Goal: Task Accomplishment & Management: Manage account settings

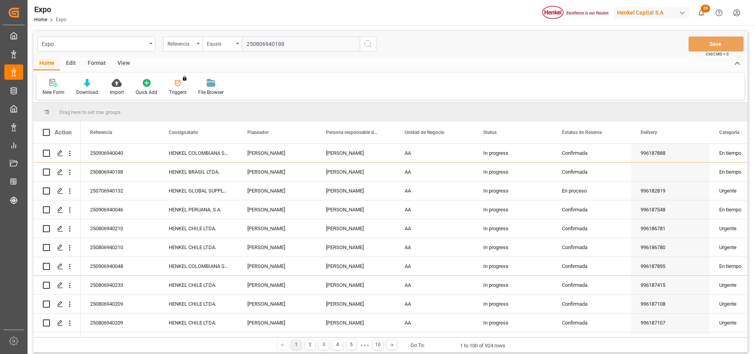
type input "250806940198"
click at [372, 48] on icon "search button" at bounding box center [367, 43] width 9 height 9
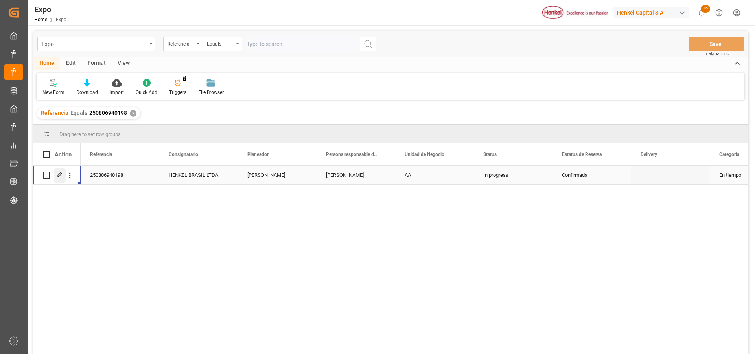
click at [62, 177] on icon "Press SPACE to select this row." at bounding box center [60, 175] width 6 height 6
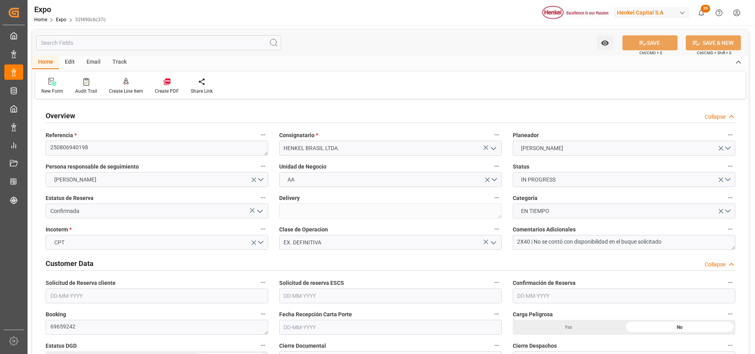
type input "[DATE]"
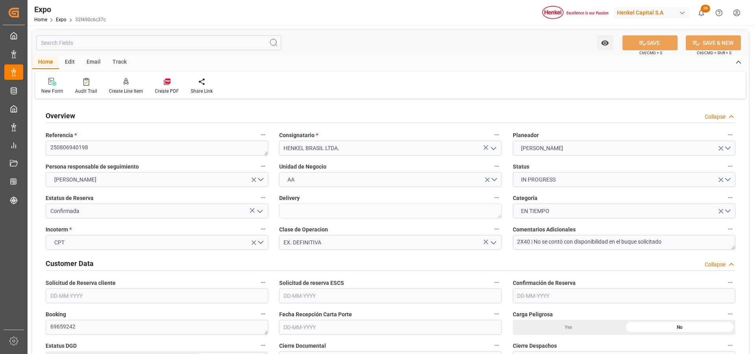
type input "[DATE]"
type input "[DATE] 08:00"
type input "[DATE] 00:00"
type input "[DATE] 20:00"
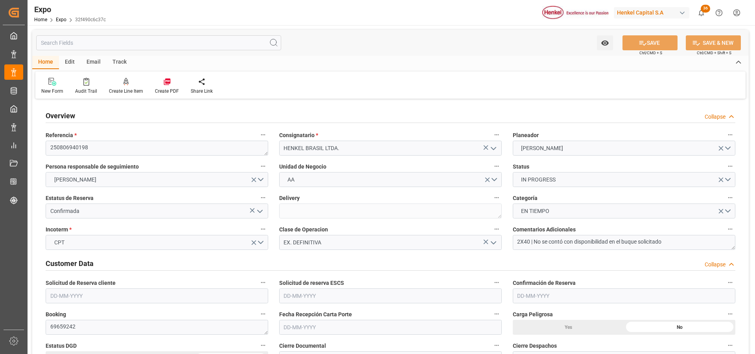
type input "[DATE] 00:00"
type input "[DATE] 19:00"
type input "[DATE] 00:00"
type input "25-08-2025 19:08"
type input "[DATE] 20:00"
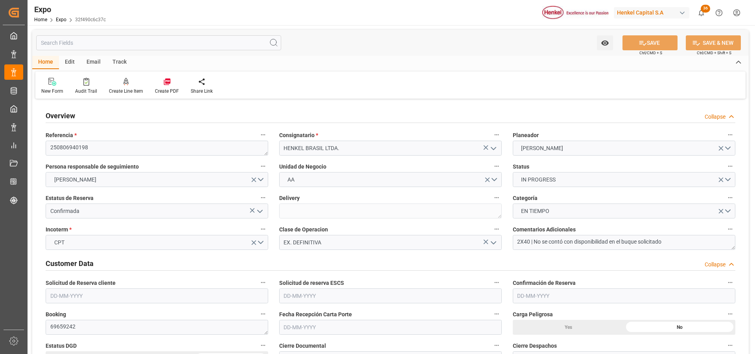
type input "[DATE] 19:00"
click at [672, 246] on textarea "2X40 | No se contó con disponibilidad en el buque solicitado" at bounding box center [624, 242] width 223 height 15
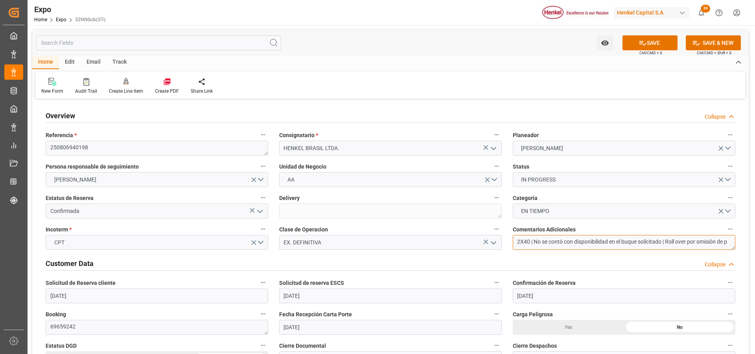
scroll to position [4, 0]
type textarea "2X40 | No [PERSON_NAME] con disponibilidad en el buque solicitado | Roll over p…"
click at [631, 46] on button "SAVE" at bounding box center [649, 42] width 55 height 15
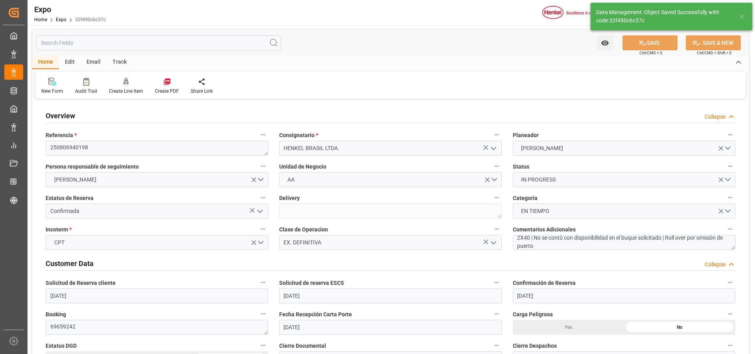
type textarea "[PERSON_NAME]"
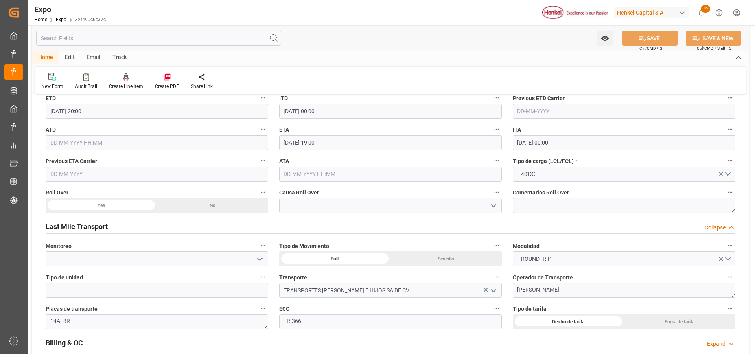
scroll to position [1337, 0]
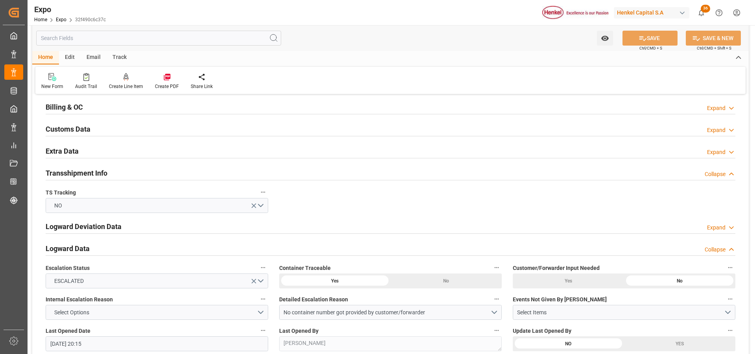
click at [718, 151] on div "Expand" at bounding box center [716, 152] width 18 height 8
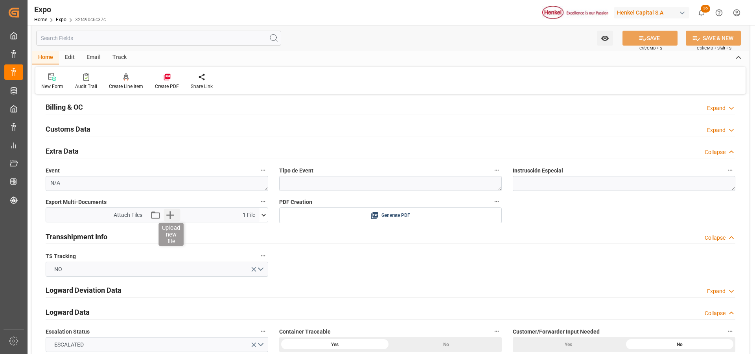
click at [173, 215] on icon "button" at bounding box center [170, 215] width 7 height 7
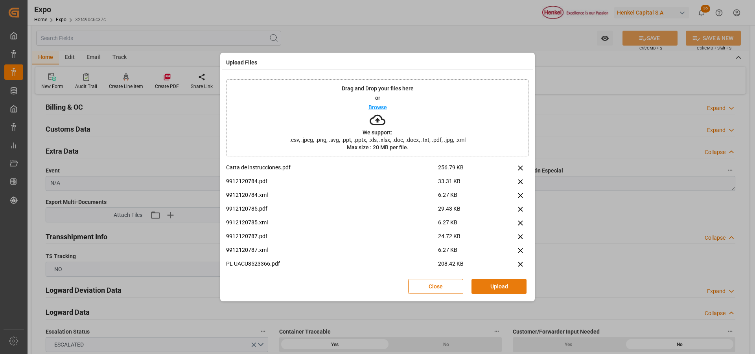
click at [487, 282] on button "Upload" at bounding box center [498, 286] width 55 height 15
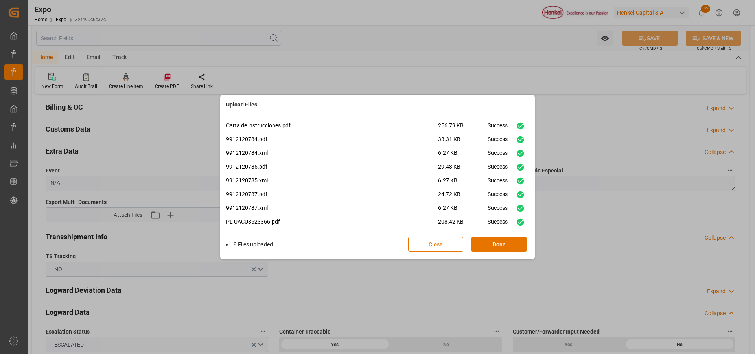
scroll to position [19, 0]
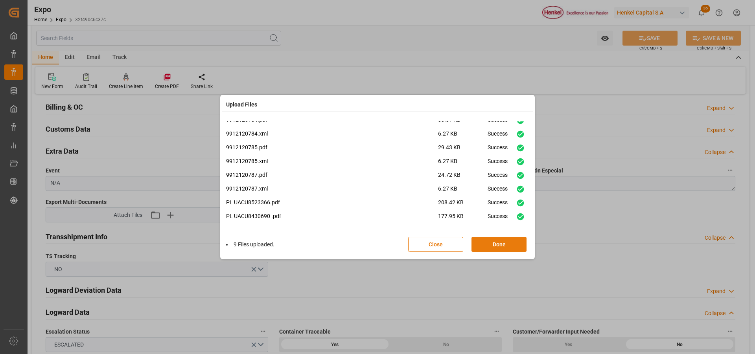
click at [482, 249] on button "Done" at bounding box center [498, 244] width 55 height 15
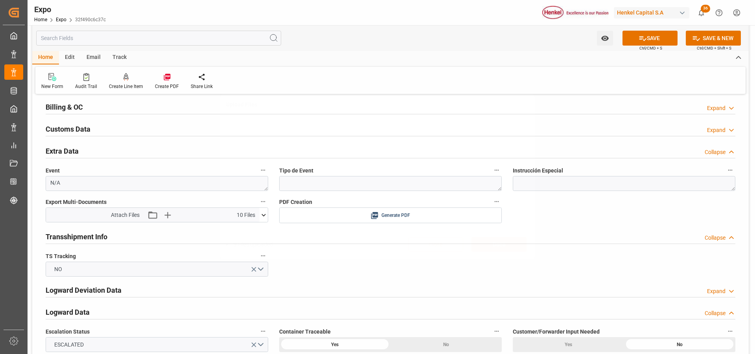
scroll to position [0, 0]
click at [639, 43] on button "SAVE" at bounding box center [649, 38] width 55 height 15
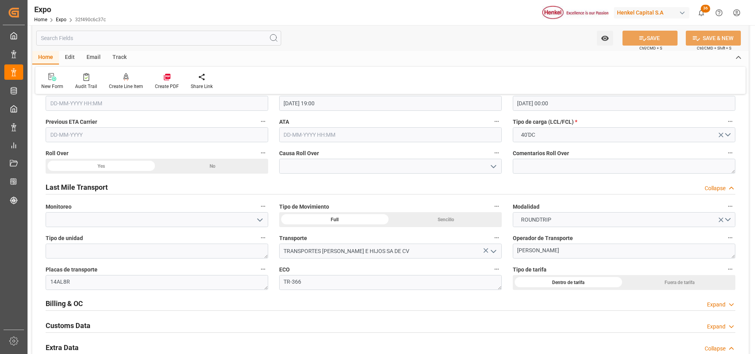
scroll to position [944, 0]
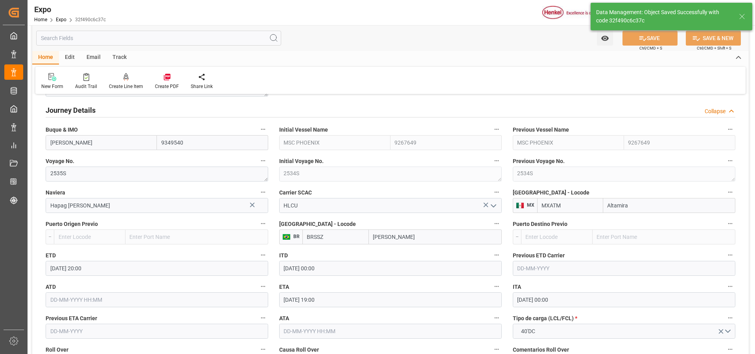
type input "25-08-2025 20:19"
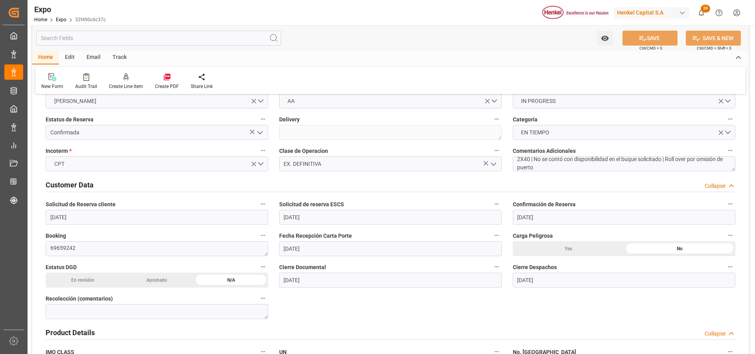
scroll to position [0, 0]
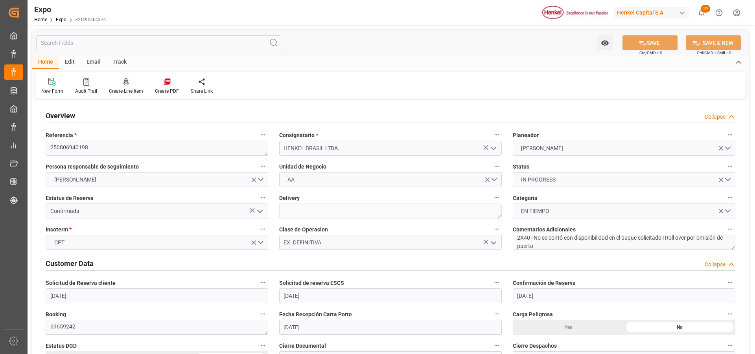
click at [123, 84] on icon at bounding box center [126, 81] width 6 height 7
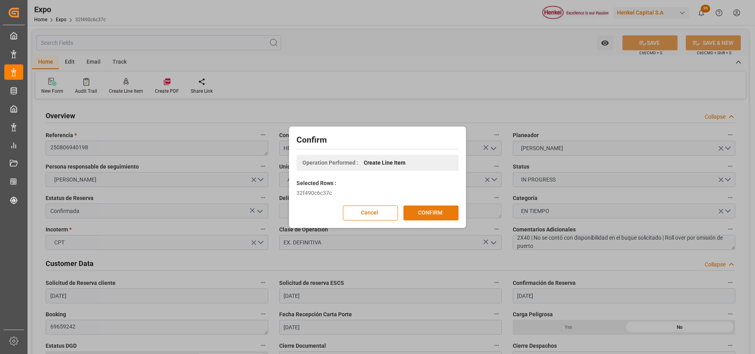
click at [430, 218] on button "CONFIRM" at bounding box center [430, 213] width 55 height 15
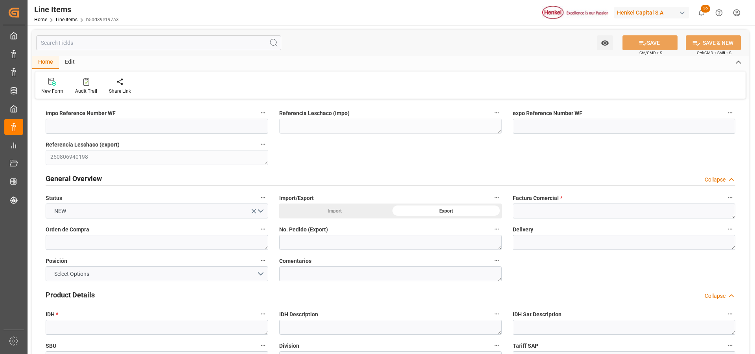
type input "[DATE] 20:21"
click at [521, 212] on textarea at bounding box center [624, 211] width 223 height 15
paste textarea "9912120784"
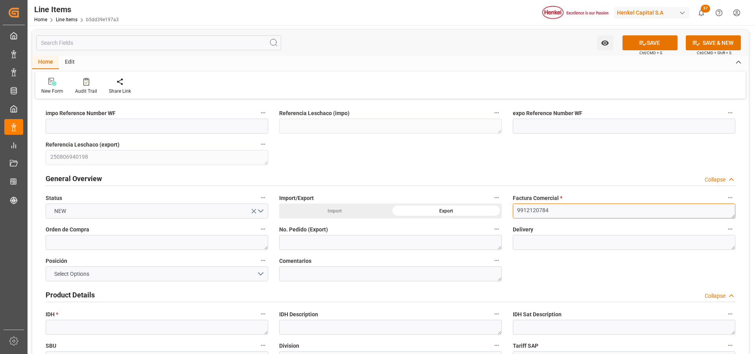
type textarea "9912120784"
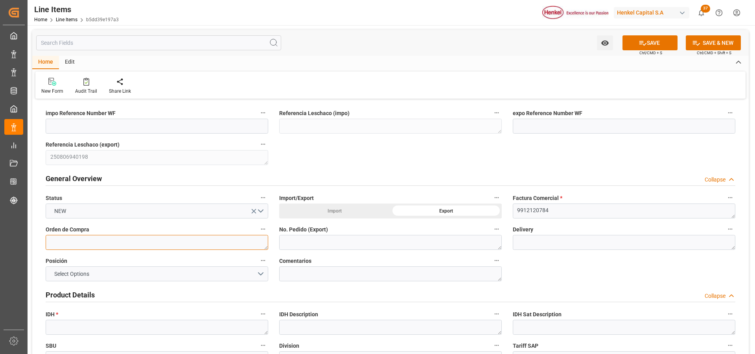
click at [168, 246] on textarea at bounding box center [157, 242] width 223 height 15
paste textarea "4578403226"
type textarea "4578403226"
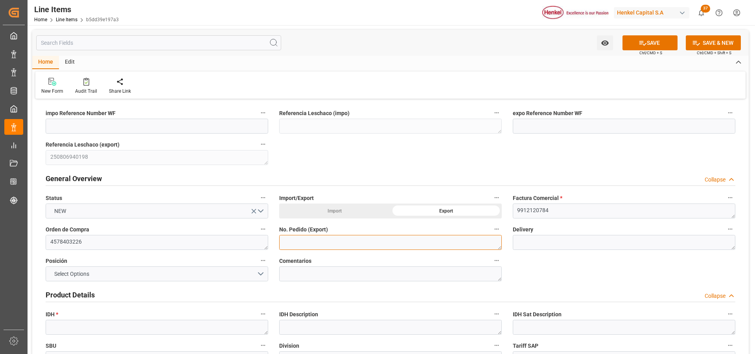
click at [291, 243] on textarea at bounding box center [390, 242] width 223 height 15
paste textarea "4578403226"
type textarea "4578403226"
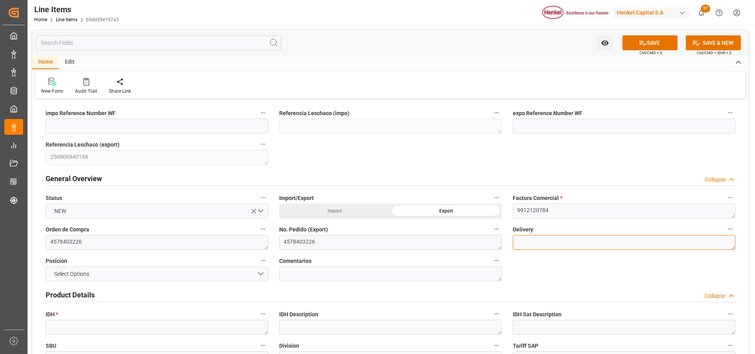
click at [571, 245] on textarea at bounding box center [624, 242] width 223 height 15
paste textarea "996186734"
type textarea "996186734"
click at [258, 274] on button "Select Options" at bounding box center [157, 274] width 223 height 15
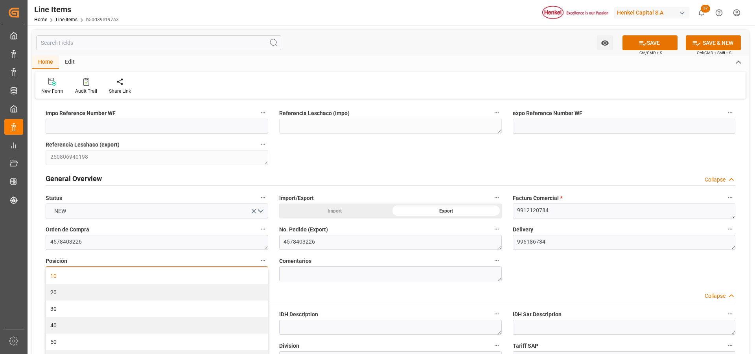
click at [165, 277] on div "10" at bounding box center [157, 276] width 222 height 17
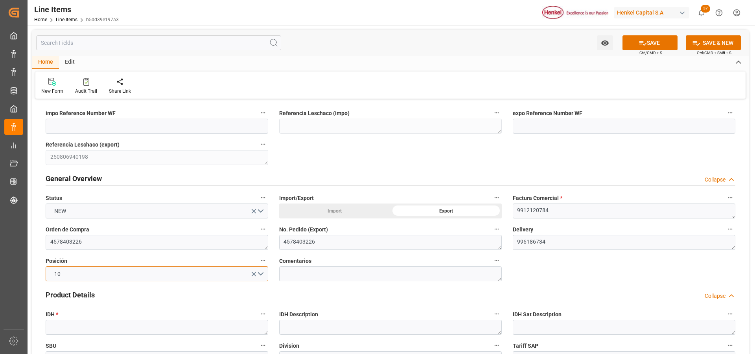
scroll to position [79, 0]
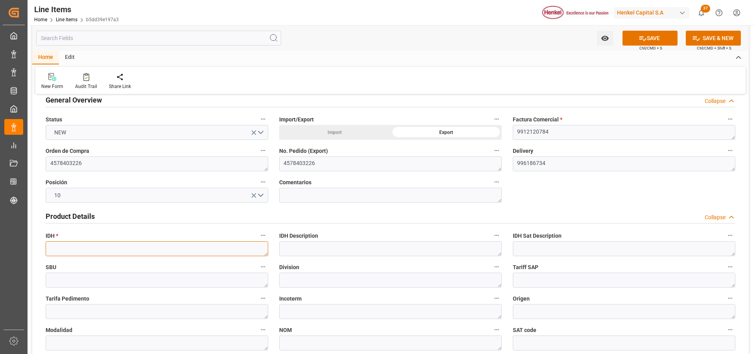
click at [67, 249] on textarea at bounding box center [157, 248] width 223 height 15
paste textarea "2731599"
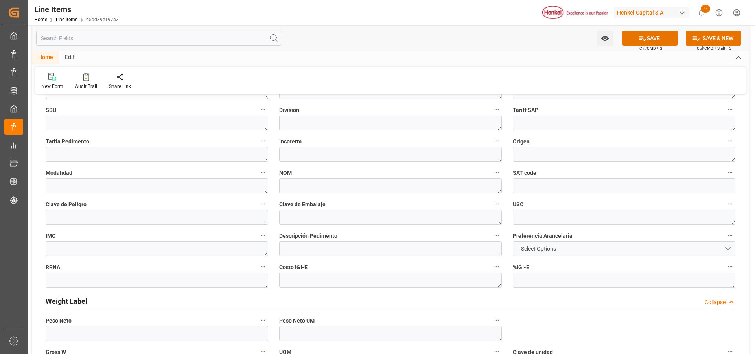
scroll to position [354, 0]
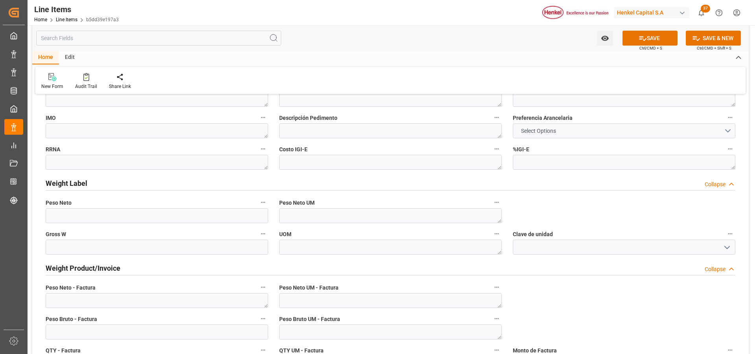
type textarea "2731599"
click at [554, 129] on span "Select Options" at bounding box center [538, 131] width 43 height 8
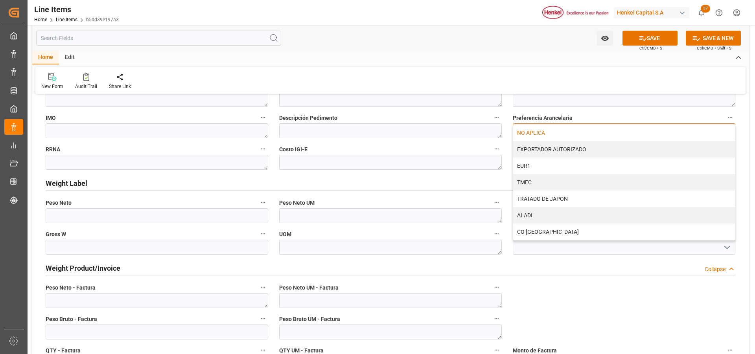
click at [542, 135] on div "NO APLICA" at bounding box center [624, 133] width 222 height 17
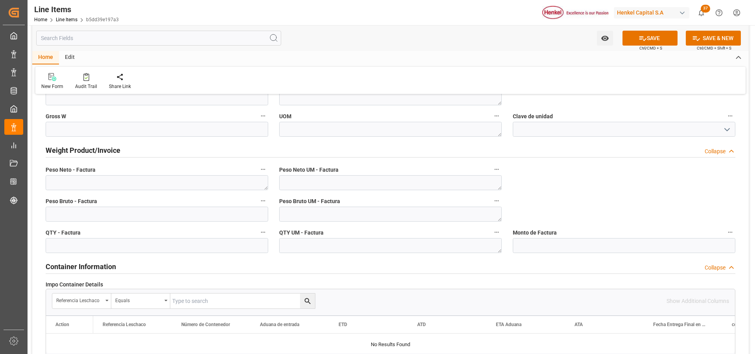
scroll to position [511, 0]
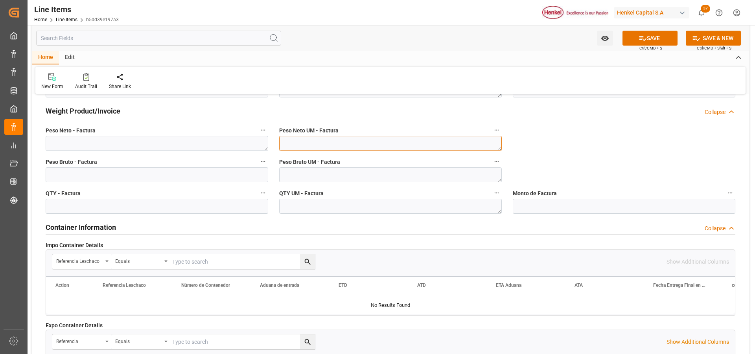
click at [430, 142] on textarea at bounding box center [390, 143] width 223 height 15
type textarea "KG"
click at [423, 177] on textarea at bounding box center [390, 175] width 223 height 15
type textarea "KG"
click at [416, 206] on textarea at bounding box center [390, 206] width 223 height 15
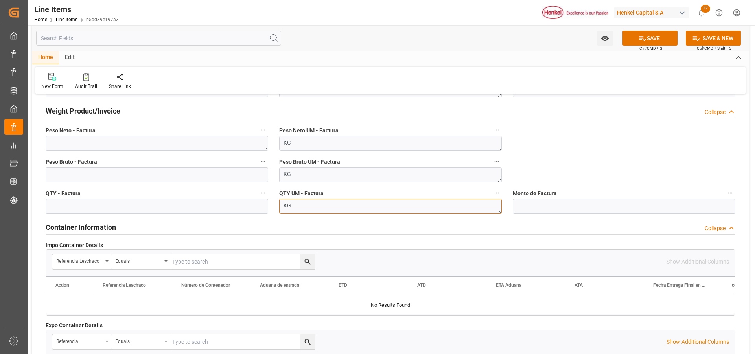
type textarea "KG"
click at [193, 145] on textarea at bounding box center [157, 143] width 223 height 15
type textarea "110251"
click at [187, 209] on input "text" at bounding box center [157, 206] width 223 height 15
type input "1"
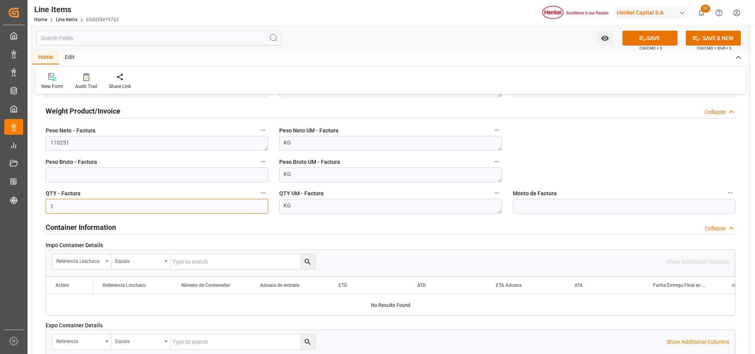
type input "0"
type input "11025"
click at [197, 176] on input "text" at bounding box center [157, 175] width 223 height 15
type input "11603.289"
click at [661, 39] on button "SAVE" at bounding box center [649, 38] width 55 height 15
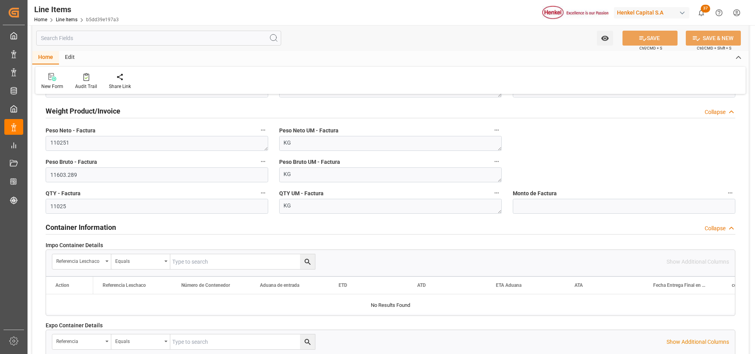
type textarea "TECHNOMELT PS 2025 NA DR-F175KG"
type textarea "APP"
type textarea "3506919902"
type input "31201600"
type textarea "1G"
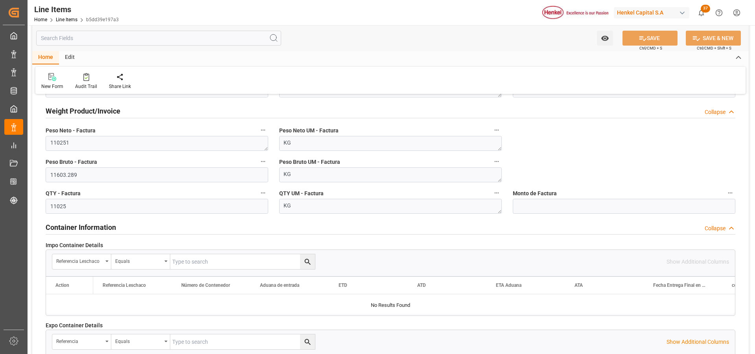
type textarea "KG"
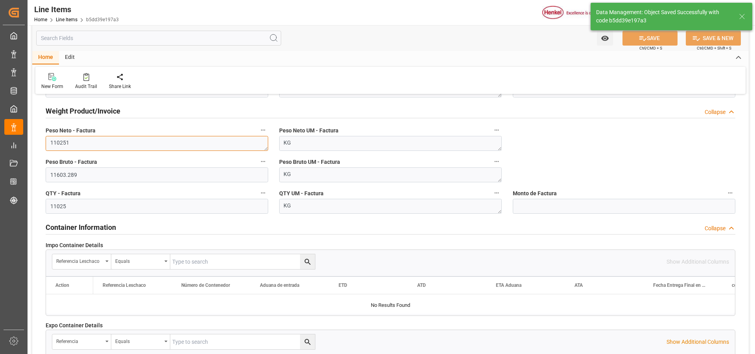
click at [90, 144] on textarea "110251" at bounding box center [157, 143] width 223 height 15
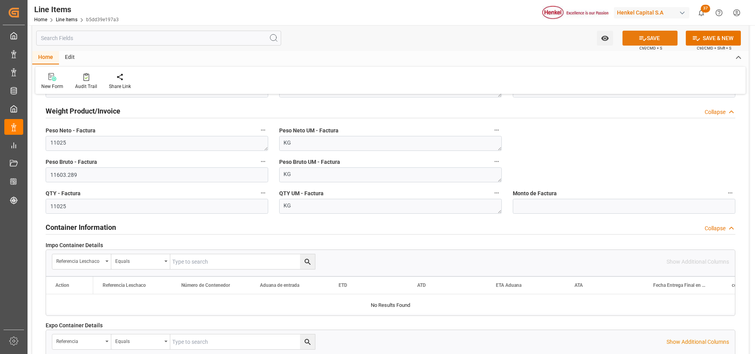
click at [653, 35] on button "SAVE" at bounding box center [649, 38] width 55 height 15
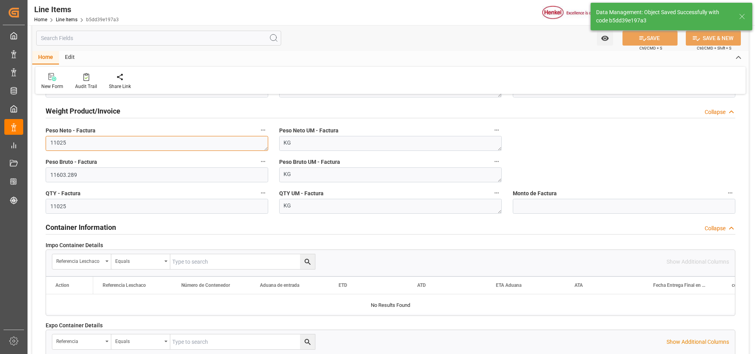
click at [207, 145] on textarea "11025" at bounding box center [157, 143] width 223 height 15
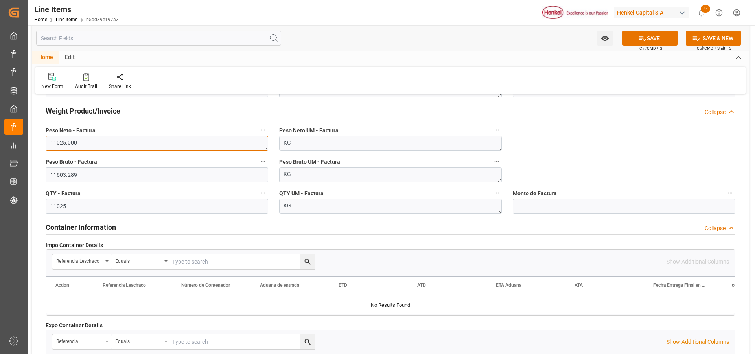
type textarea "11025.000"
click at [158, 204] on input "11025" at bounding box center [157, 206] width 223 height 15
type input "11025.000"
click at [662, 35] on button "SAVE" at bounding box center [649, 38] width 55 height 15
click at [567, 211] on input "text" at bounding box center [624, 206] width 223 height 15
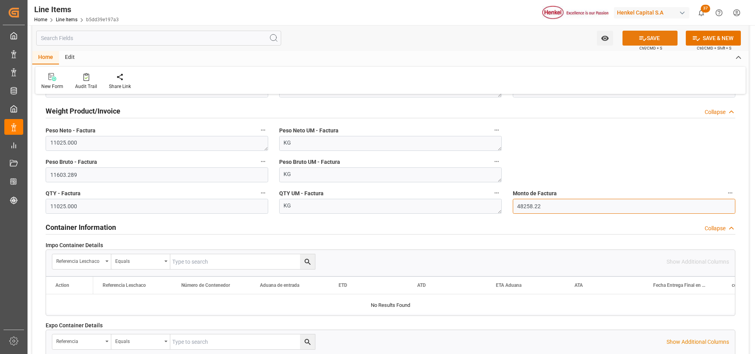
type input "48258.22"
click at [647, 37] on button "SAVE" at bounding box center [649, 38] width 55 height 15
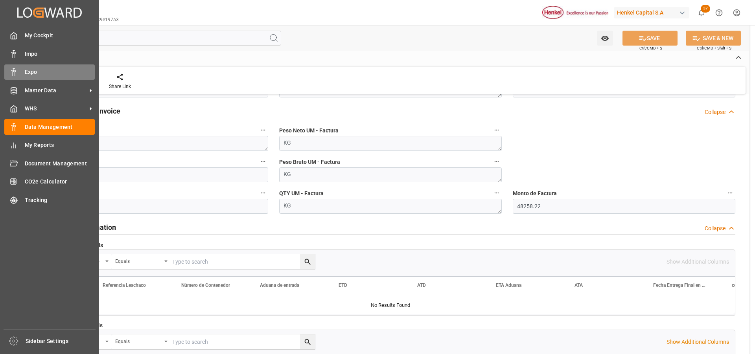
click at [11, 72] on icon at bounding box center [14, 72] width 8 height 8
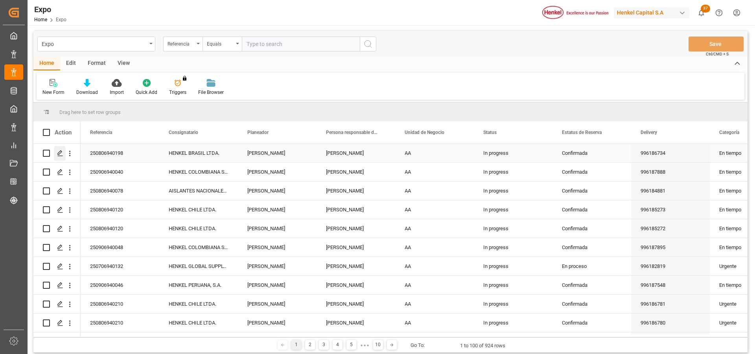
click at [62, 152] on polygon "Press SPACE to select this row." at bounding box center [60, 153] width 4 height 4
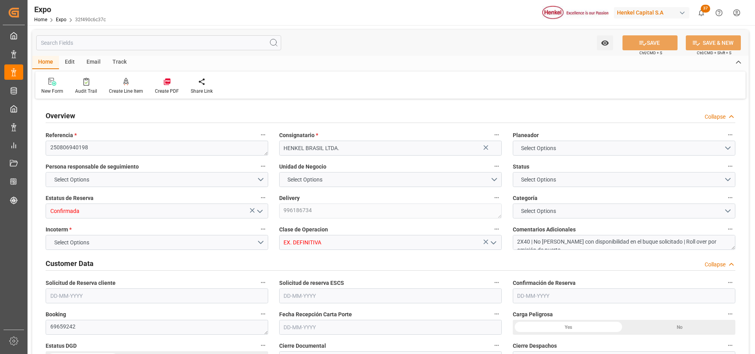
type input "9349540"
type input "9267649"
type input "MXATM"
type input "BRSSZ"
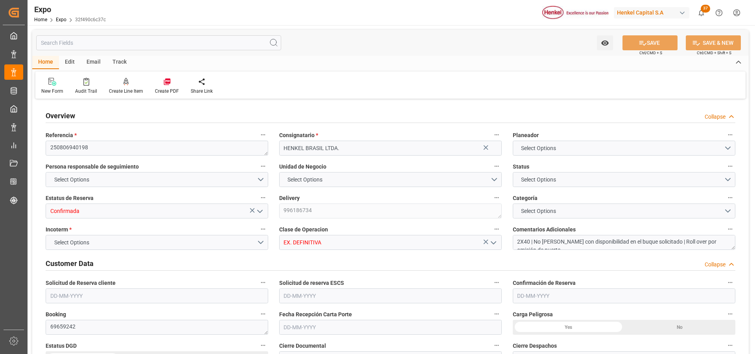
type input "9349540"
type input "29-07-2025"
type input "30-07-2025"
type input "29-07-2025"
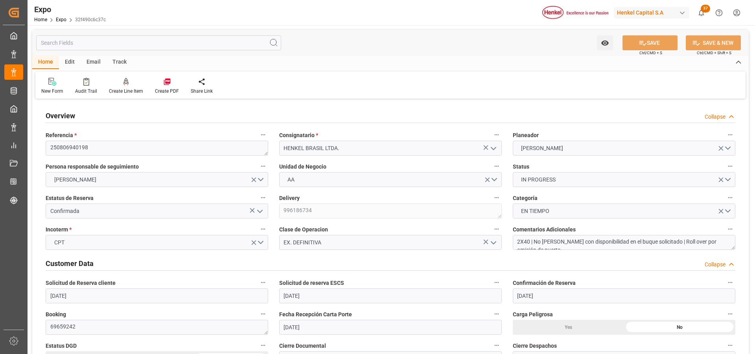
type input "20-08-2025"
type input "26-08-2025"
type input "18-08-2025"
type input "18-08-2025 08:00"
type input "16-08-2025 00:00"
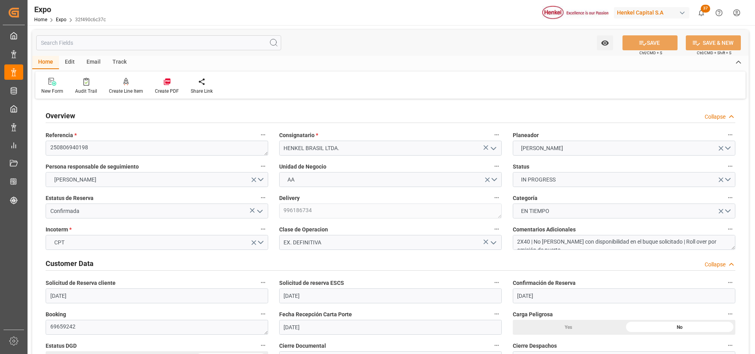
type input "02-09-2025 20:00"
type input "29-08-2025 00:00"
type input "04-10-2025 19:00"
type input "27-09-2025 00:00"
type input "25-08-2025 20:19"
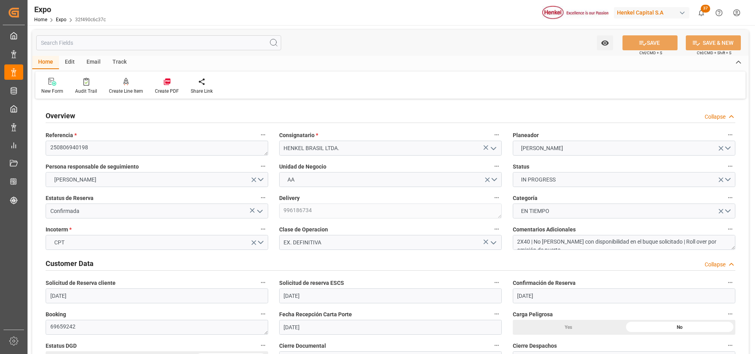
type input "02-09-2025 20:00"
type input "04-10-2025 19:00"
click at [118, 80] on div at bounding box center [126, 81] width 34 height 8
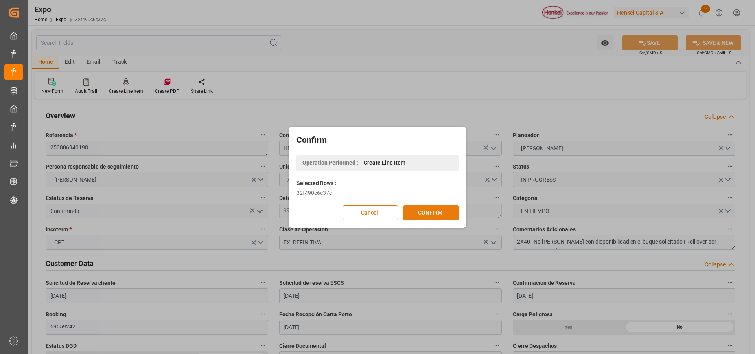
click at [416, 215] on button "CONFIRM" at bounding box center [430, 213] width 55 height 15
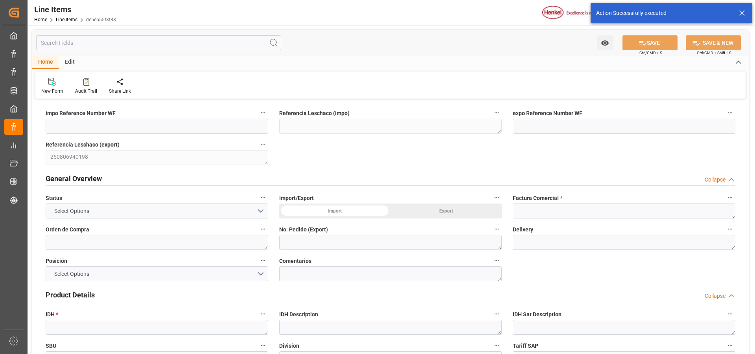
type input "25-08-2025 20:24"
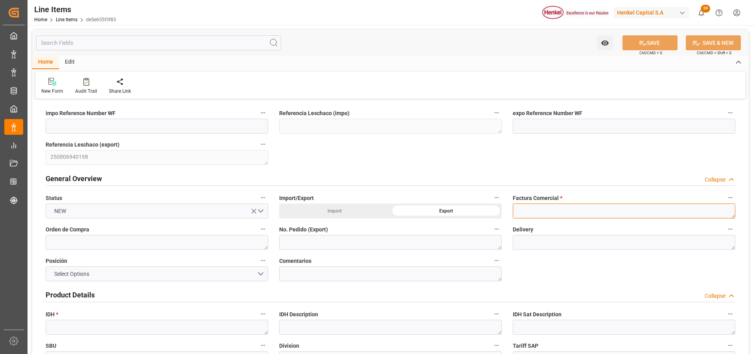
click at [578, 204] on textarea at bounding box center [624, 211] width 223 height 15
paste textarea "9912120785"
type textarea "9912120785"
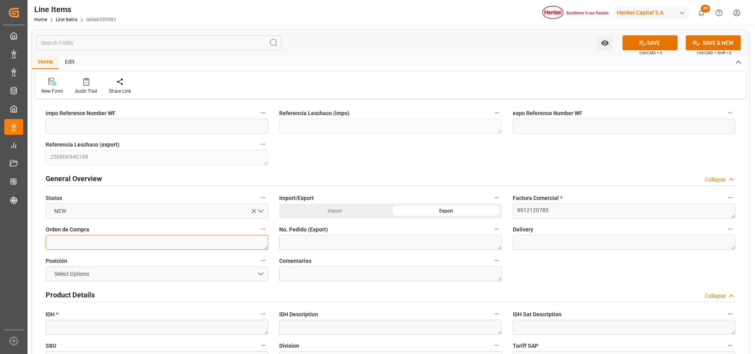
click at [175, 247] on textarea at bounding box center [157, 242] width 223 height 15
paste textarea "4578403226"
type textarea "4578403226"
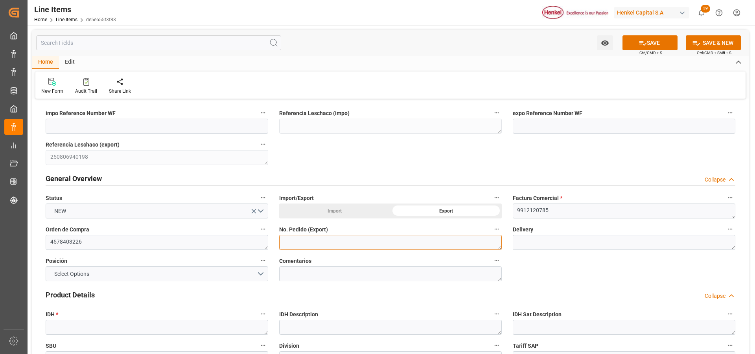
click at [302, 245] on textarea at bounding box center [390, 242] width 223 height 15
paste textarea "4578403226"
type textarea "4578403226"
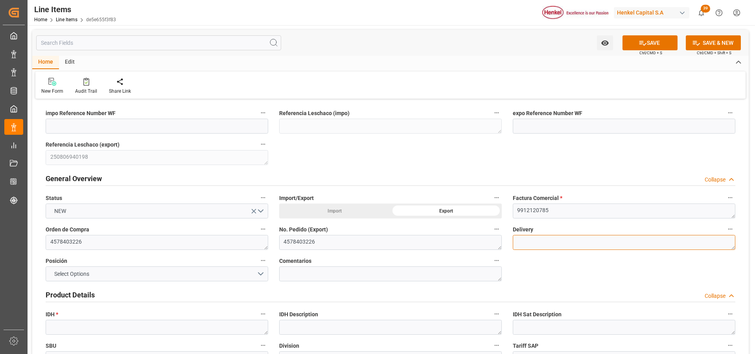
click at [544, 245] on textarea at bounding box center [624, 242] width 223 height 15
paste textarea "996186735"
type textarea "996186735"
click at [263, 274] on button "Select Options" at bounding box center [157, 274] width 223 height 15
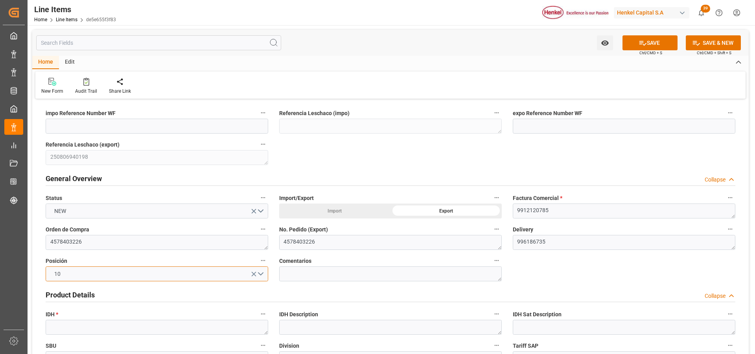
scroll to position [118, 0]
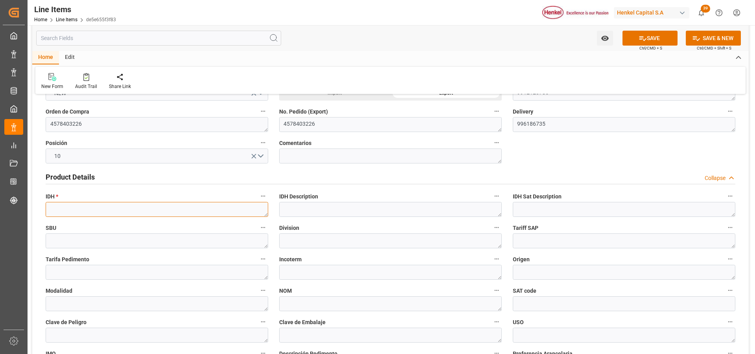
click at [121, 208] on textarea at bounding box center [157, 209] width 223 height 15
paste textarea "2731599"
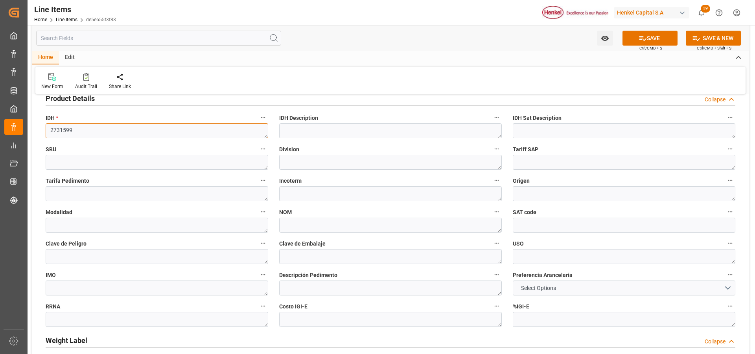
scroll to position [315, 0]
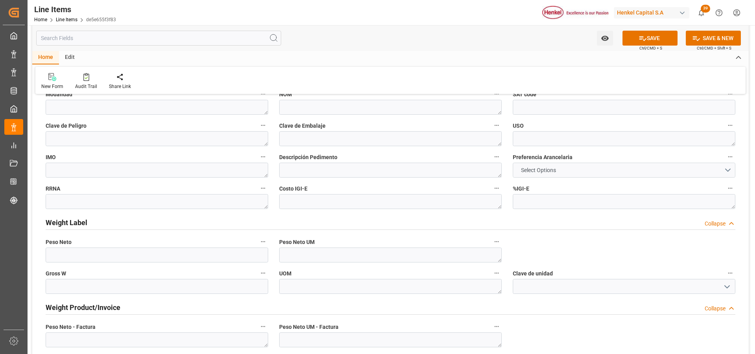
type textarea "2731599"
click at [554, 169] on span "Select Options" at bounding box center [538, 170] width 43 height 8
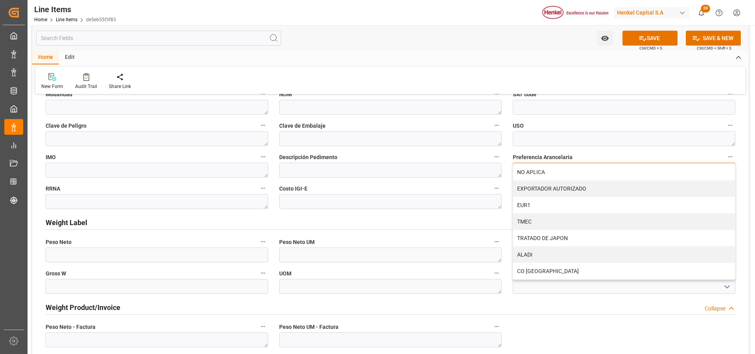
click at [554, 169] on div "NO APLICA" at bounding box center [624, 172] width 222 height 17
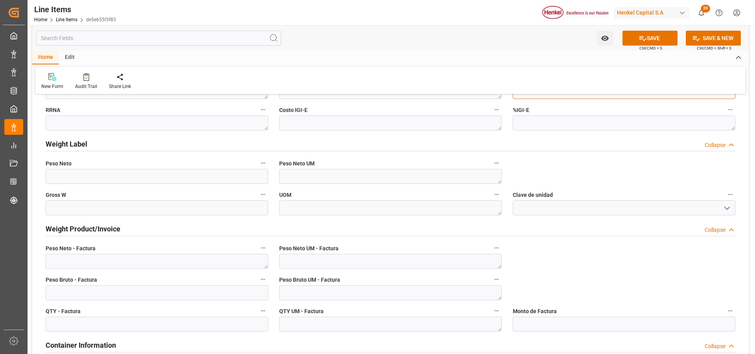
scroll to position [511, 0]
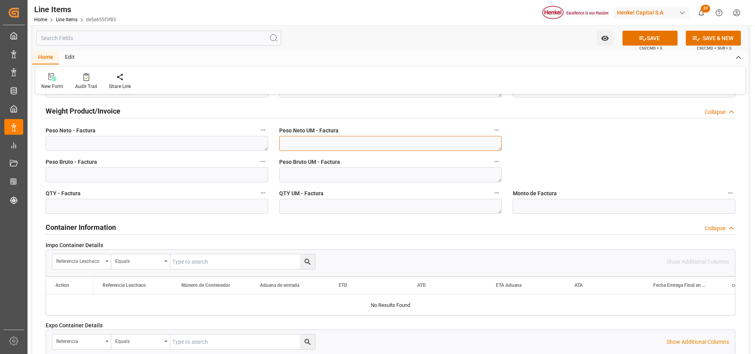
click at [395, 146] on textarea at bounding box center [390, 143] width 223 height 15
type textarea "KG"
click at [367, 175] on textarea "K" at bounding box center [390, 175] width 223 height 15
type textarea "KG"
click at [366, 205] on textarea at bounding box center [390, 206] width 223 height 15
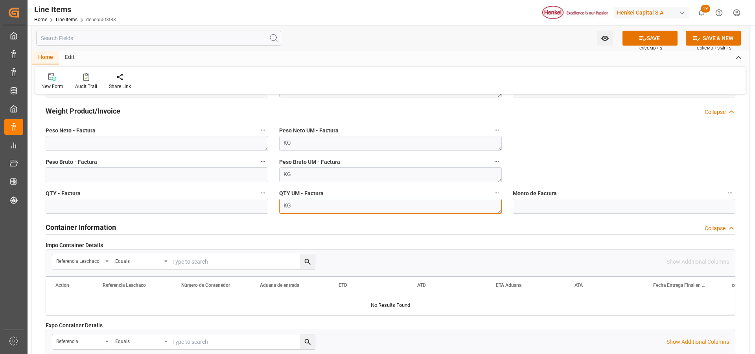
type textarea "KG"
click at [96, 146] on textarea at bounding box center [157, 143] width 223 height 15
paste textarea "8.925,000"
type textarea "8.925,000"
click at [88, 208] on input "text" at bounding box center [157, 206] width 223 height 15
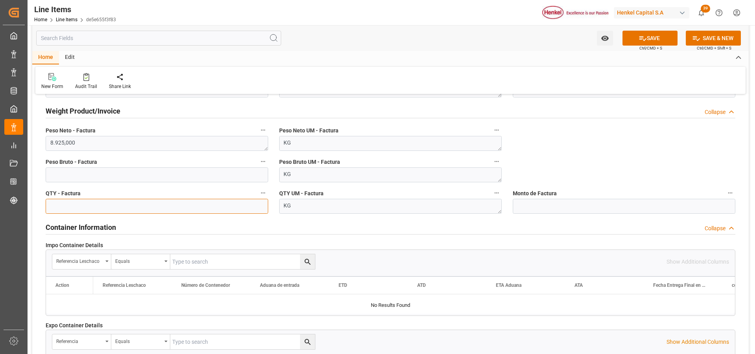
paste input "text"
type input "8925.00"
click at [656, 34] on button "SAVE" at bounding box center [649, 38] width 55 height 15
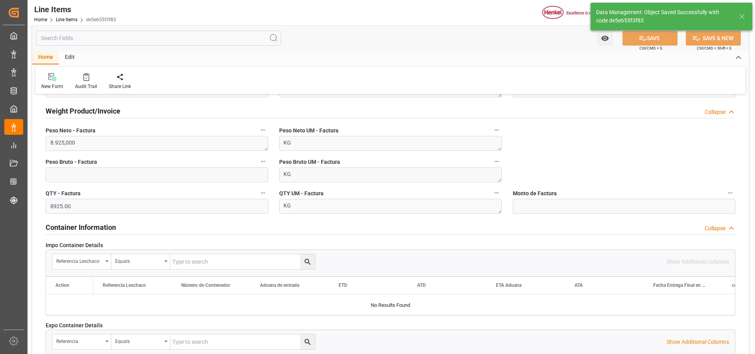
type textarea "TECHNOMELT PS 2025 NA DR-F175KG"
type textarea "APP"
type textarea "3506919902"
type input "31201600"
type textarea "1G"
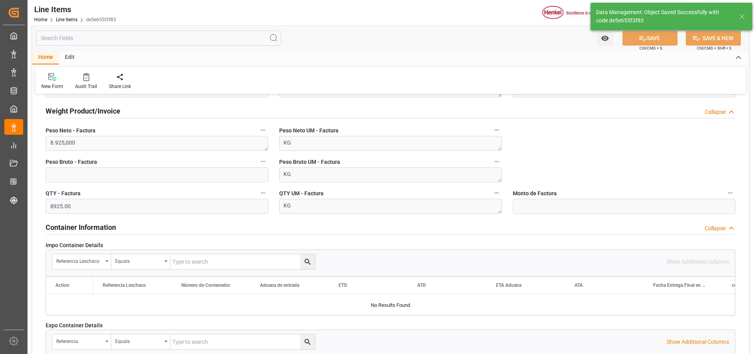
type textarea "KG"
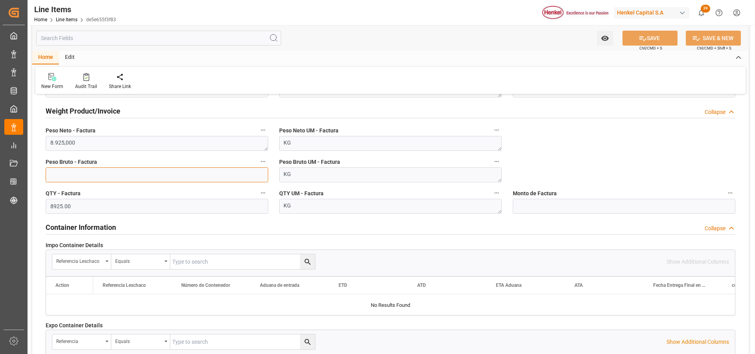
click at [176, 175] on input "text" at bounding box center [157, 175] width 223 height 15
type input "9393.217"
click at [666, 37] on button "SAVE" at bounding box center [649, 38] width 55 height 15
click at [600, 207] on input "text" at bounding box center [624, 206] width 223 height 15
type input "39066.18"
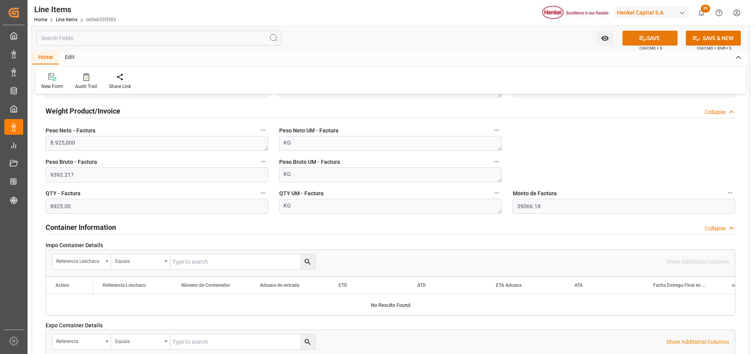
click at [635, 39] on button "SAVE" at bounding box center [649, 38] width 55 height 15
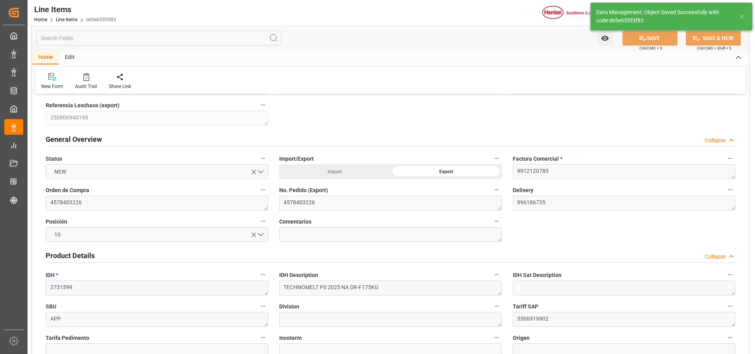
scroll to position [0, 0]
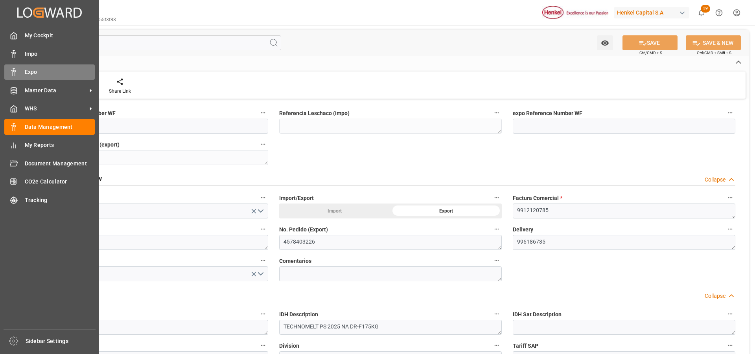
click at [12, 70] on icon at bounding box center [14, 72] width 8 height 8
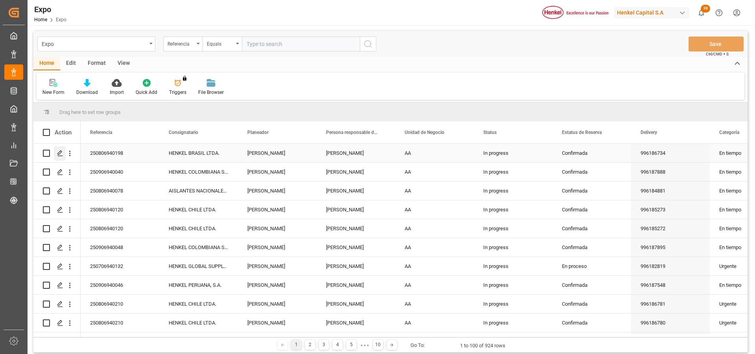
click at [57, 153] on div "Press SPACE to select this row." at bounding box center [60, 153] width 12 height 15
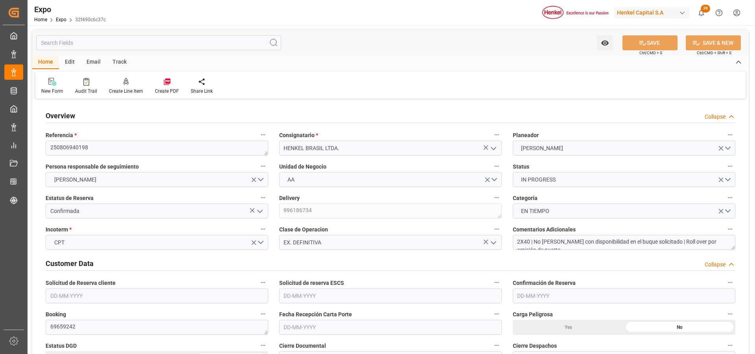
type input "9349540"
type input "9267649"
type input "MXATM"
type input "BRSSZ"
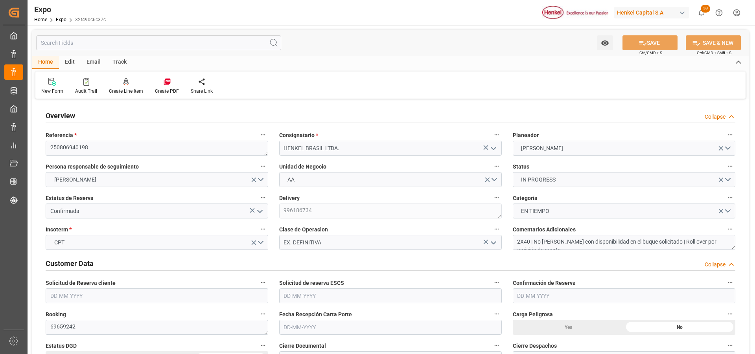
type input "9349540"
type input "[DATE]"
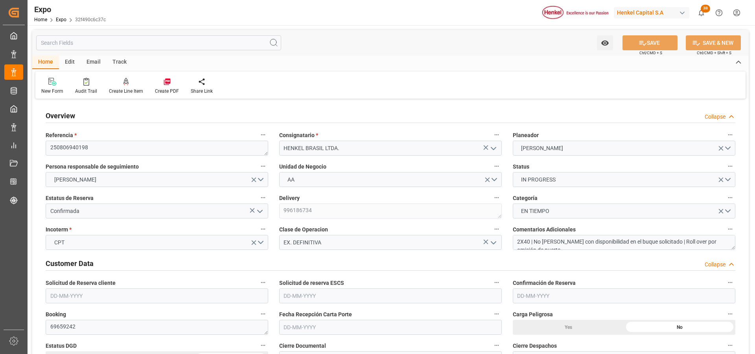
type input "[DATE]"
type input "[DATE] 08:00"
type input "[DATE] 00:00"
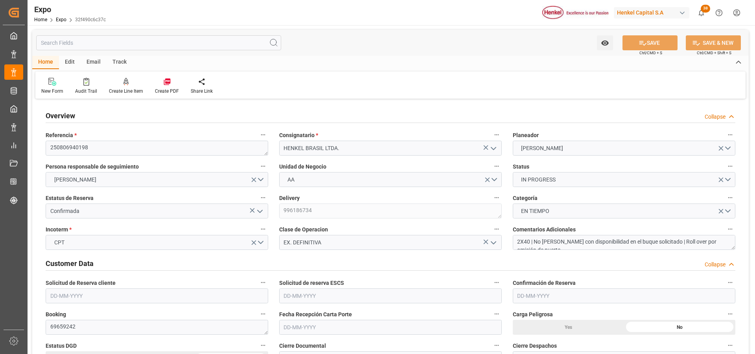
type input "[DATE] 20:00"
type input "[DATE] 00:00"
type input "[DATE] 19:00"
type input "[DATE] 00:00"
type input "[DATE] 20:19"
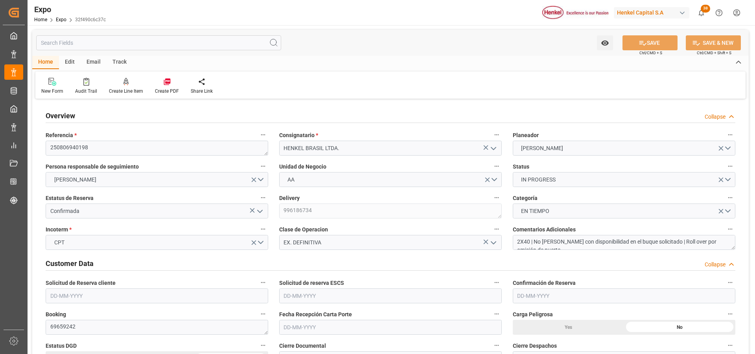
type input "[DATE] 20:00"
type input "[DATE] 19:00"
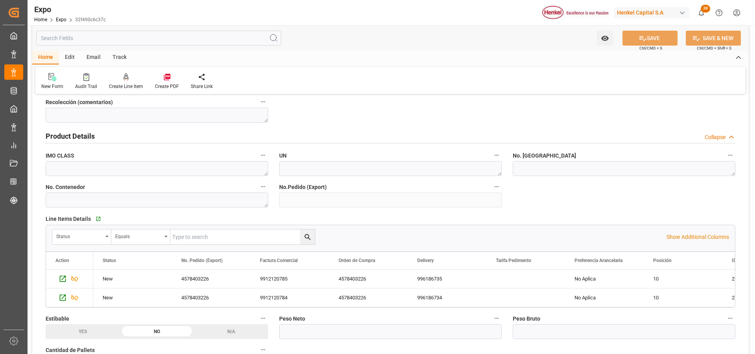
scroll to position [393, 0]
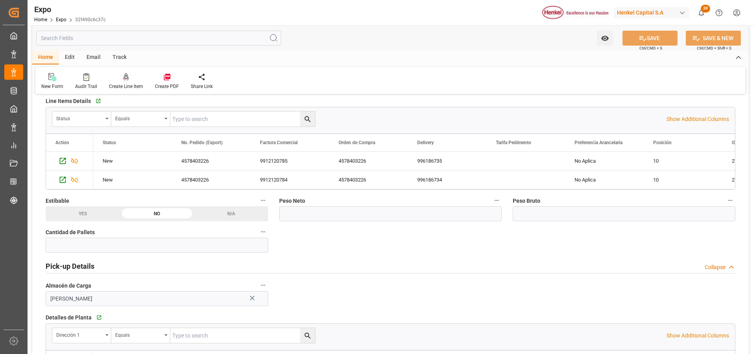
click at [129, 76] on div at bounding box center [126, 77] width 34 height 8
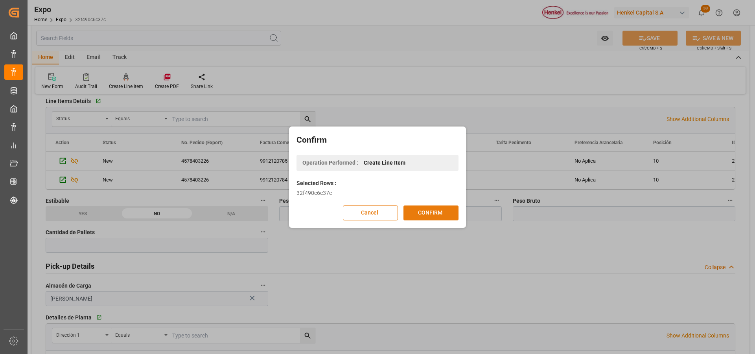
click at [431, 210] on button "CONFIRM" at bounding box center [430, 213] width 55 height 15
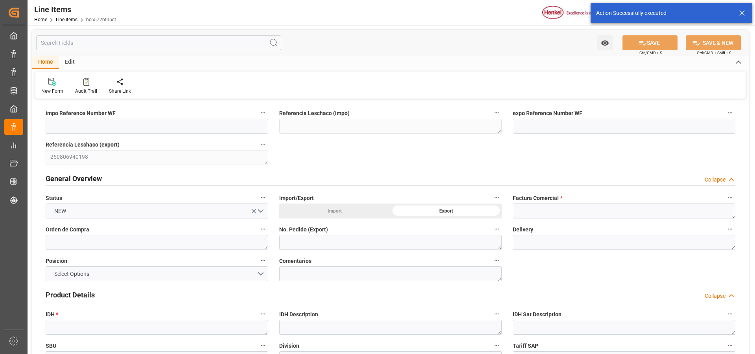
type input "[DATE] 20:26"
click at [542, 213] on textarea at bounding box center [624, 211] width 223 height 15
paste textarea "9912120787"
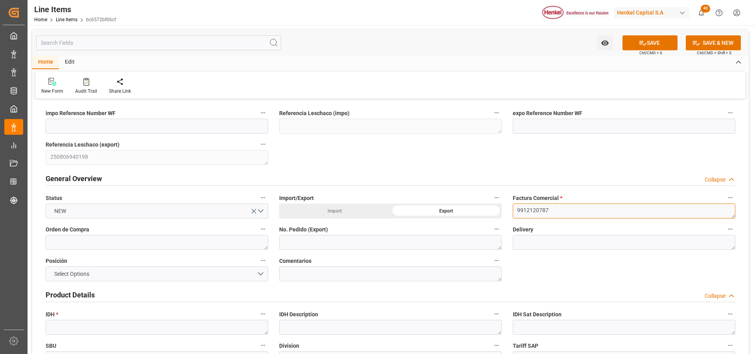
type textarea "9912120787"
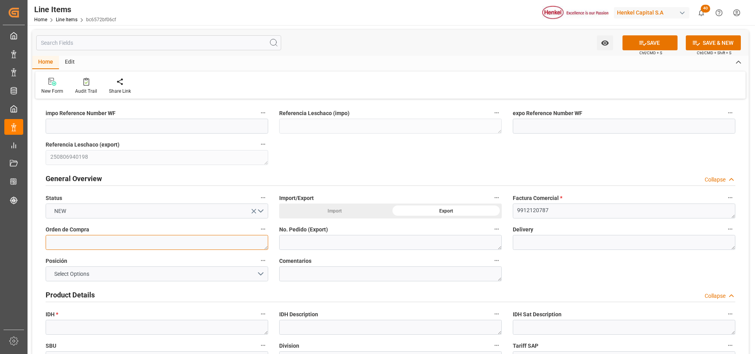
click at [128, 243] on textarea at bounding box center [157, 242] width 223 height 15
paste textarea "4578291189"
type textarea "4578291189"
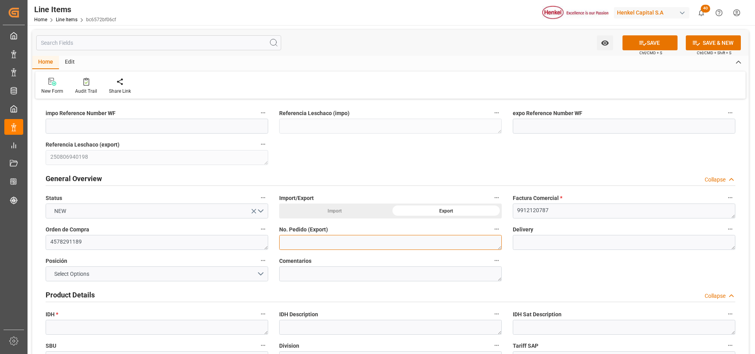
click at [298, 241] on textarea at bounding box center [390, 242] width 223 height 15
paste textarea "4578291189"
type textarea "4578291189"
click at [258, 272] on button "Select Options" at bounding box center [157, 274] width 223 height 15
click at [258, 272] on div "Select Options" at bounding box center [157, 274] width 223 height 15
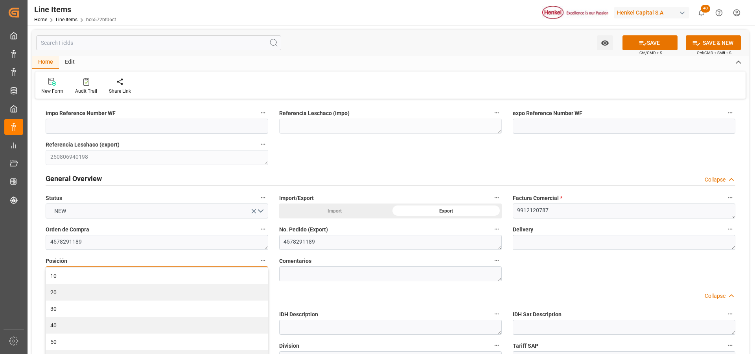
click at [258, 272] on div "10" at bounding box center [157, 276] width 222 height 17
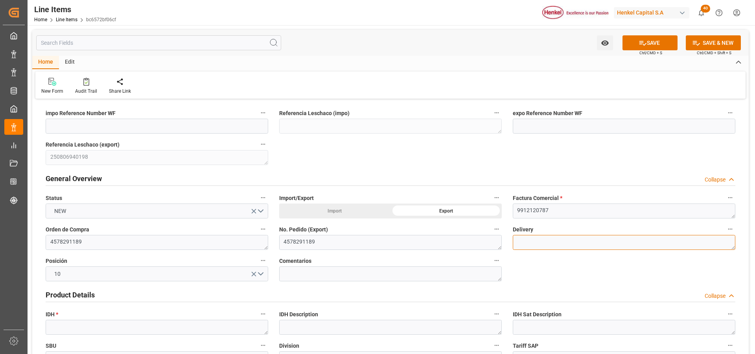
click at [532, 242] on textarea at bounding box center [624, 242] width 223 height 15
paste textarea "996186733"
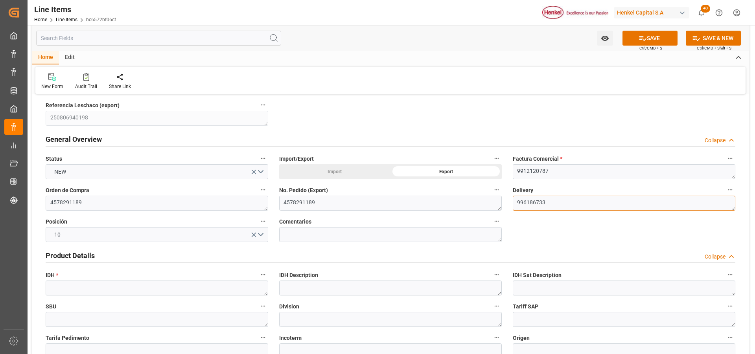
scroll to position [118, 0]
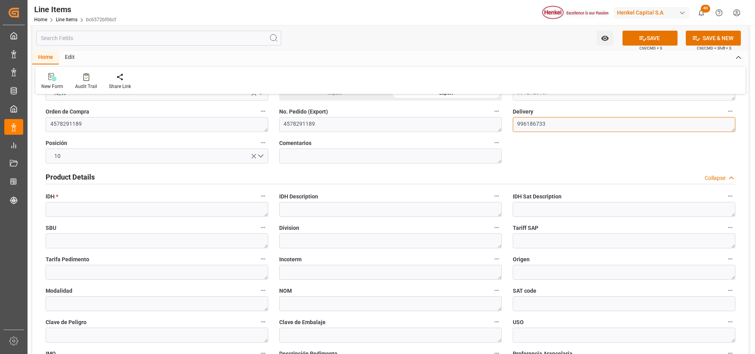
type textarea "996186733"
click at [74, 211] on textarea at bounding box center [157, 209] width 223 height 15
paste textarea "2731601"
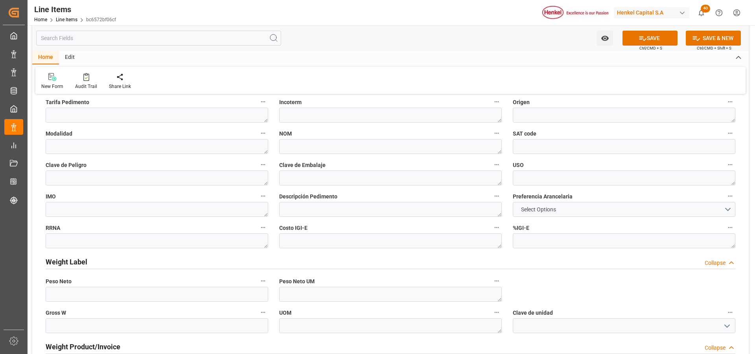
scroll to position [315, 0]
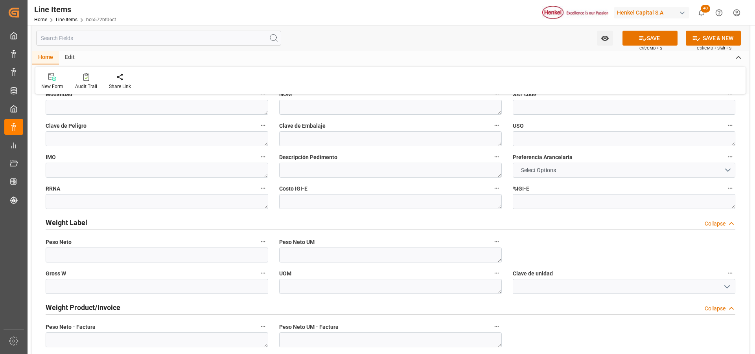
type textarea "2731601"
click at [526, 169] on span "Select Options" at bounding box center [538, 170] width 43 height 8
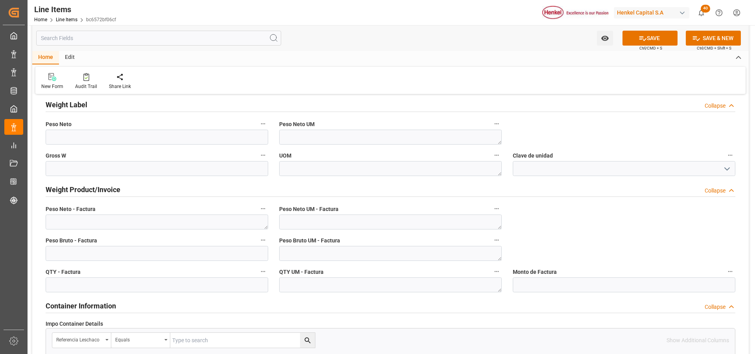
scroll to position [511, 0]
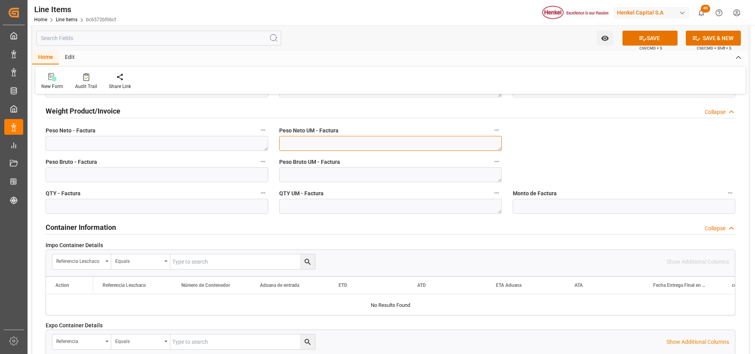
click at [411, 146] on textarea at bounding box center [390, 143] width 223 height 15
type textarea "KG"
click at [401, 174] on textarea at bounding box center [390, 175] width 223 height 15
type textarea "KG"
click at [388, 206] on textarea at bounding box center [390, 206] width 223 height 15
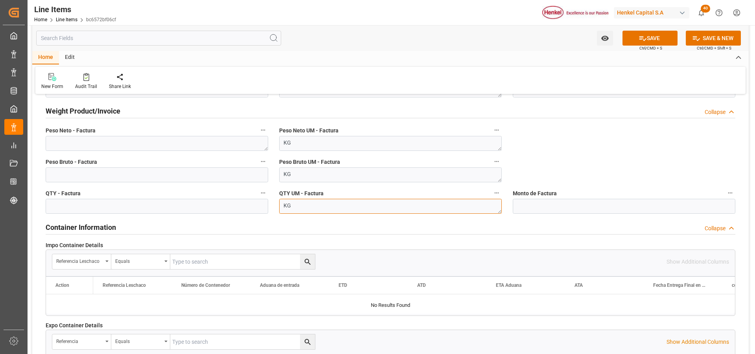
type textarea "KG"
click at [153, 143] on textarea at bounding box center [157, 143] width 223 height 15
paste textarea "2.364,000"
type textarea "2.364,000"
click at [142, 206] on input "text" at bounding box center [157, 206] width 223 height 15
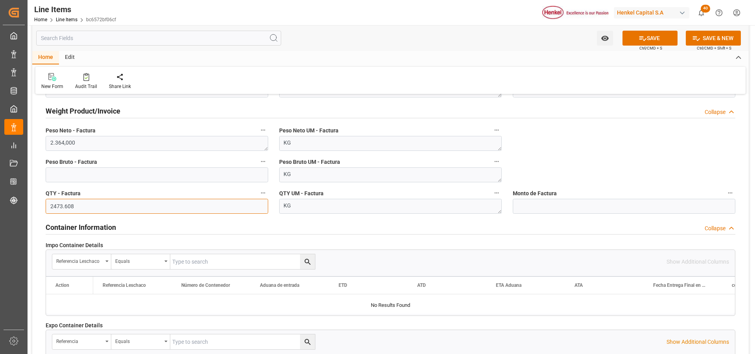
type input "2473.608"
click at [148, 177] on input "text" at bounding box center [157, 175] width 223 height 15
type input "2364.000"
click at [665, 41] on button "SAVE" at bounding box center [649, 38] width 55 height 15
type textarea "TECHNOMELT PS 2125 DR-F197KG"
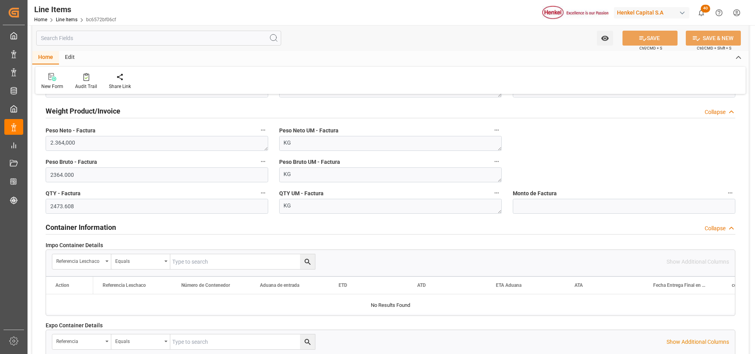
type textarea "APP"
type textarea "3506919902"
type textarea "050"
type input "31201600"
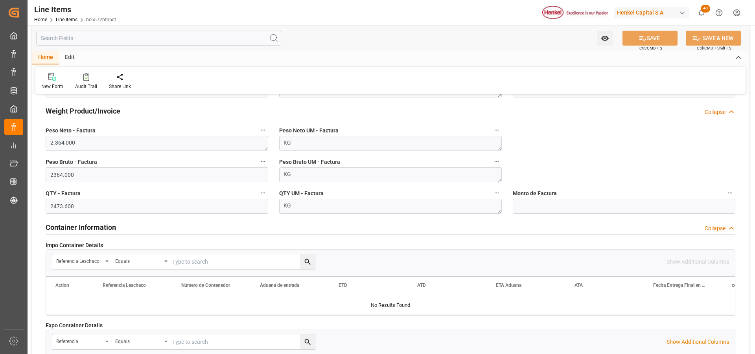
type textarea "N/A"
type textarea "1G"
click at [538, 206] on input "text" at bounding box center [624, 206] width 223 height 15
type input "12314.60"
click at [645, 39] on button "SAVE" at bounding box center [649, 38] width 55 height 15
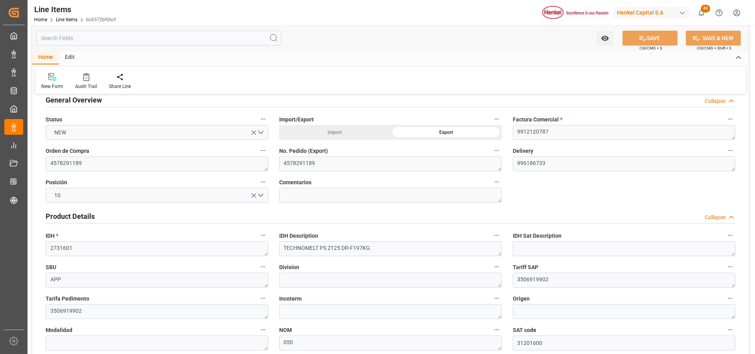
scroll to position [0, 0]
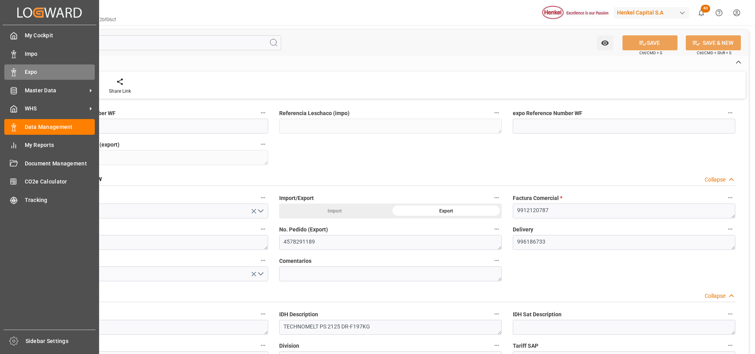
click at [9, 71] on div at bounding box center [10, 72] width 13 height 8
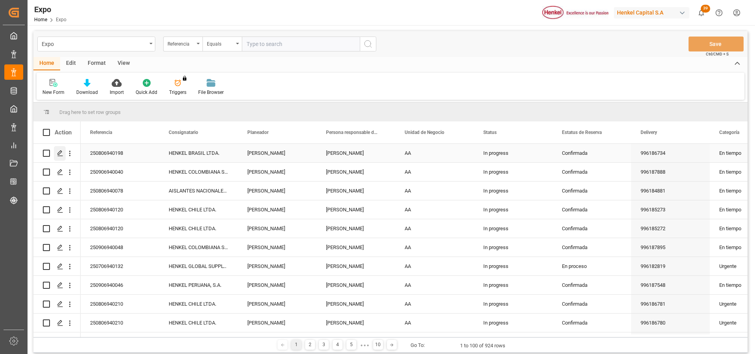
click at [57, 150] on div "Press SPACE to select this row." at bounding box center [60, 153] width 12 height 15
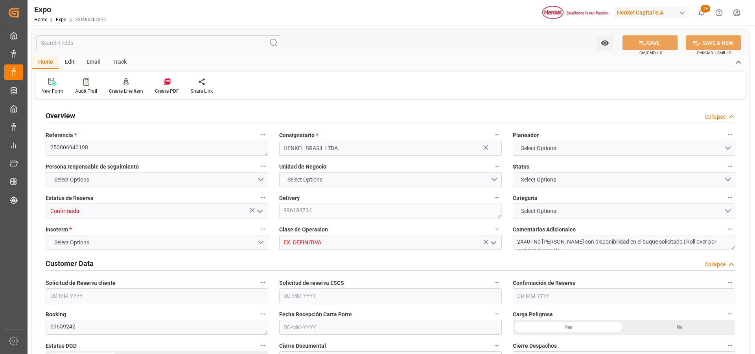
type input "9349540"
type input "9267649"
type input "MXATM"
type input "BRSSZ"
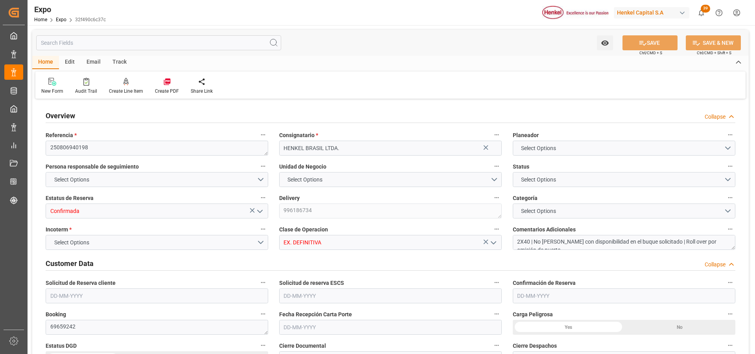
type input "9349540"
type input "[DATE]"
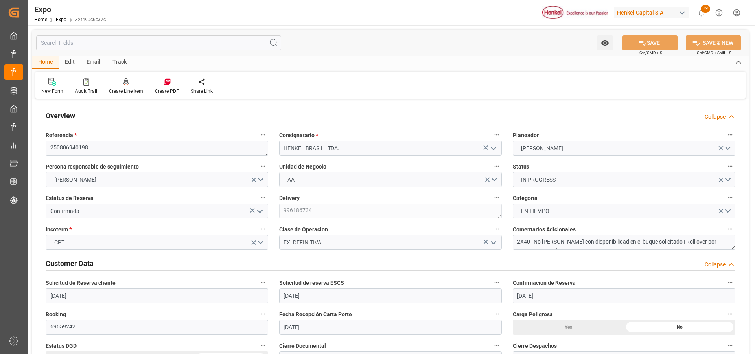
type input "[DATE]"
type input "[DATE] 08:00"
type input "[DATE] 00:00"
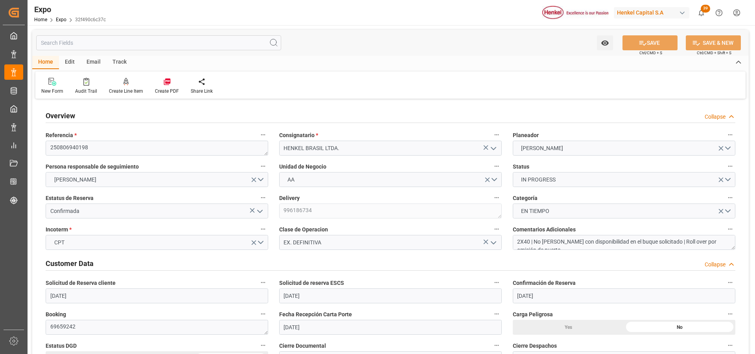
type input "[DATE] 20:00"
type input "[DATE] 00:00"
type input "[DATE] 19:00"
type input "[DATE] 00:00"
type input "[DATE] 20:19"
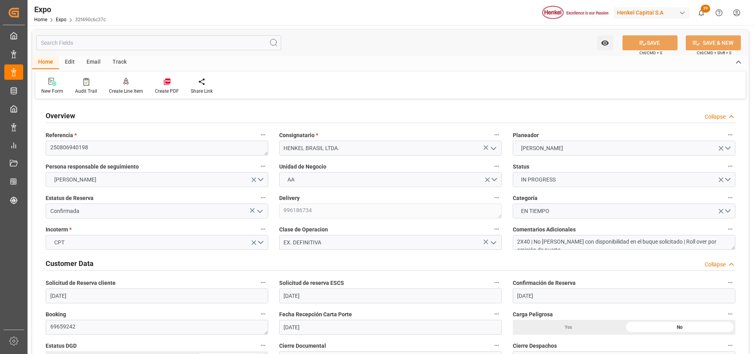
type input "[DATE] 20:00"
type input "[DATE] 19:00"
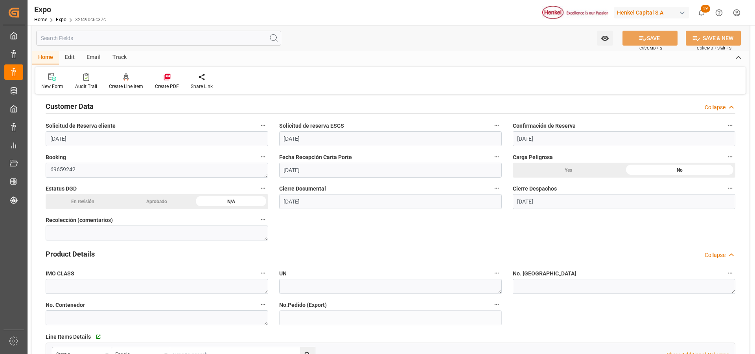
scroll to position [197, 0]
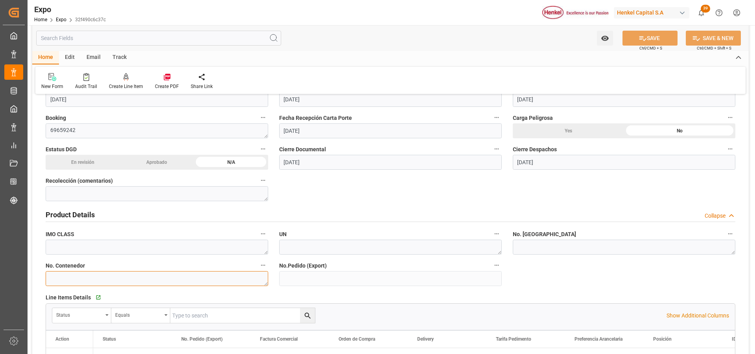
click at [76, 275] on textarea at bounding box center [157, 278] width 223 height 15
paste textarea "UACU8430690"
type textarea "UACU8430690"
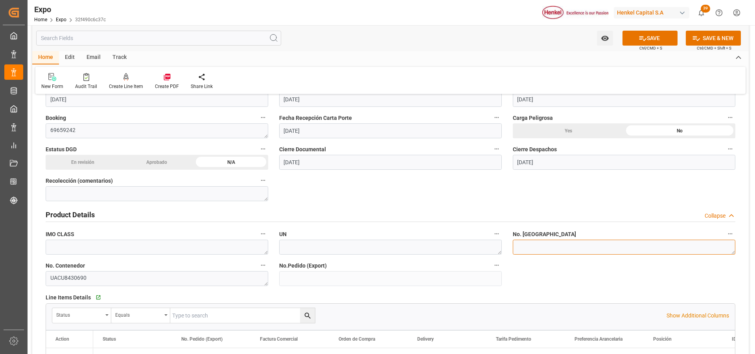
click at [528, 249] on textarea at bounding box center [624, 247] width 223 height 15
paste textarea "´0103"
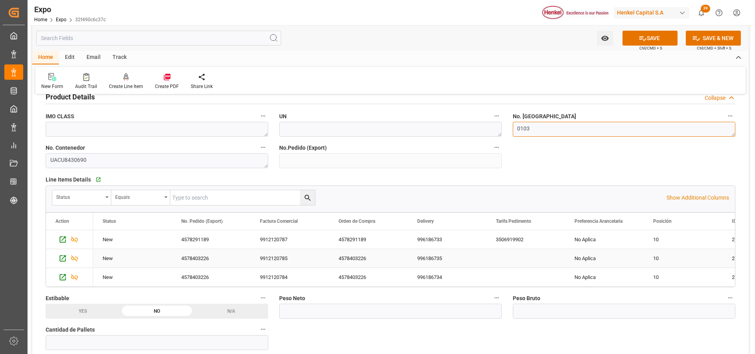
scroll to position [393, 0]
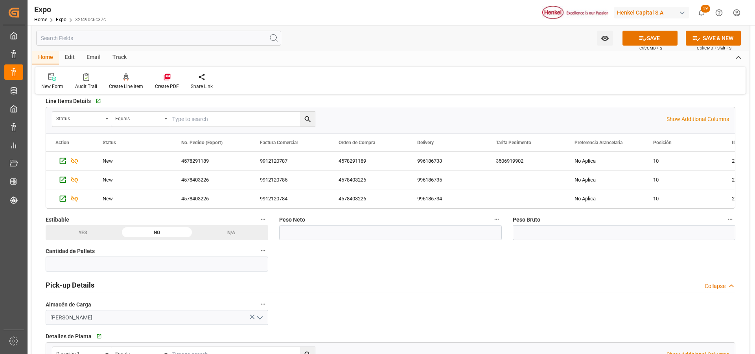
type textarea "0103"
click at [326, 234] on input "text" at bounding box center [390, 232] width 223 height 15
type input "11025"
click at [549, 229] on input "text" at bounding box center [624, 232] width 223 height 15
type input "11603.289"
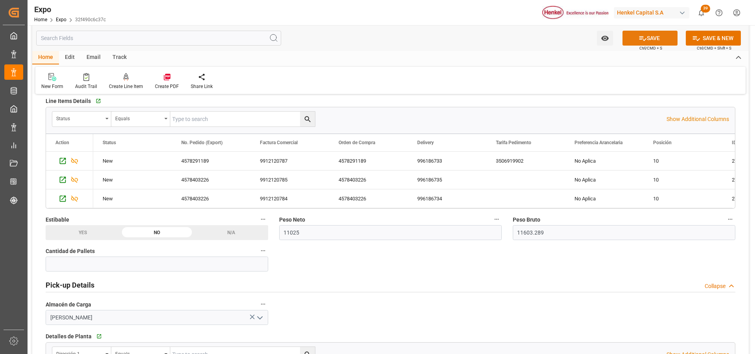
click at [644, 36] on icon at bounding box center [643, 38] width 8 height 8
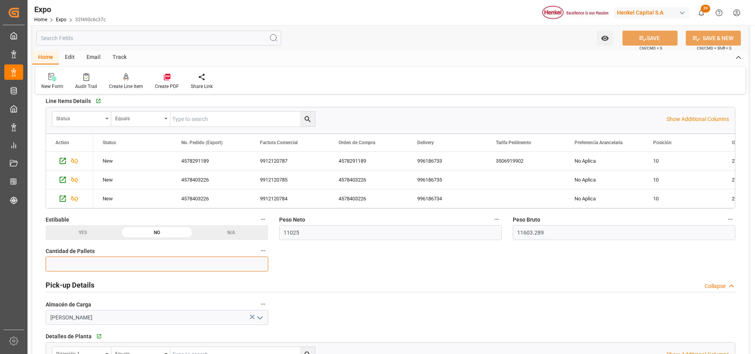
click at [132, 267] on input "text" at bounding box center [157, 264] width 223 height 15
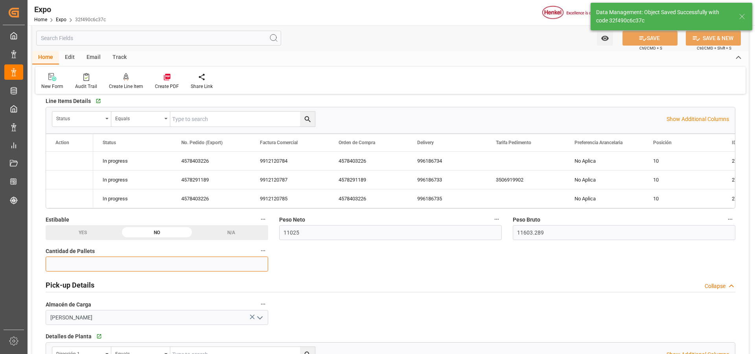
type input "25-08-2025 20:29"
type input "18"
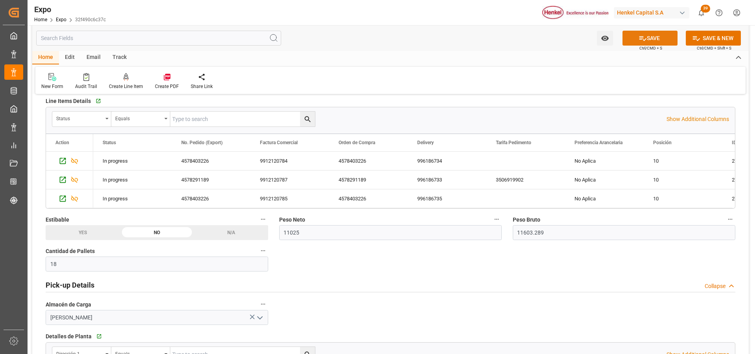
click at [654, 40] on button "SAVE" at bounding box center [649, 38] width 55 height 15
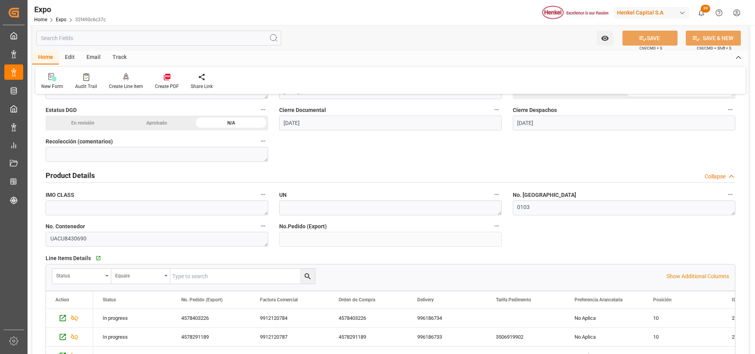
scroll to position [0, 0]
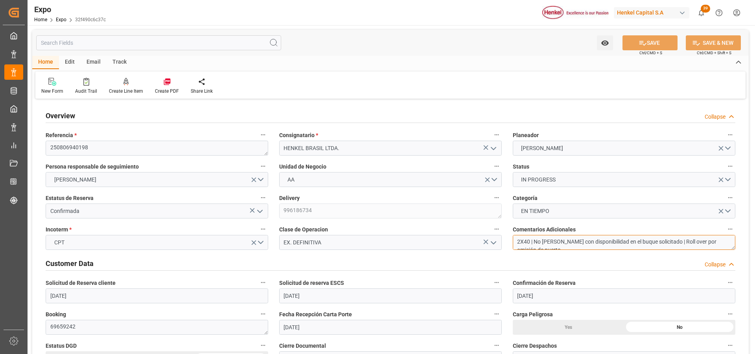
click at [534, 245] on textarea "2X40 | No se contó con disponibilidad en el buque solicitado | Roll over por om…" at bounding box center [624, 242] width 223 height 15
type textarea "No se contó con disponibilidad en el buque solicitado | Roll over por omisión d…"
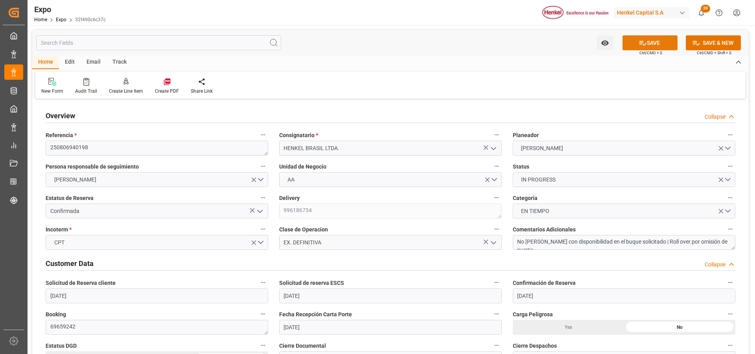
click at [632, 39] on button "SAVE" at bounding box center [649, 42] width 55 height 15
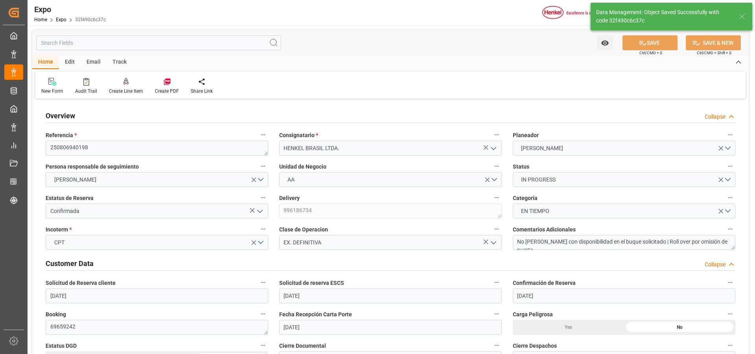
type input "25-08-2025 20:30"
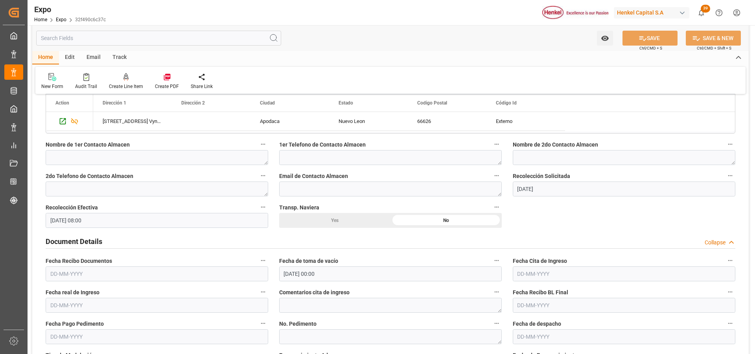
scroll to position [708, 0]
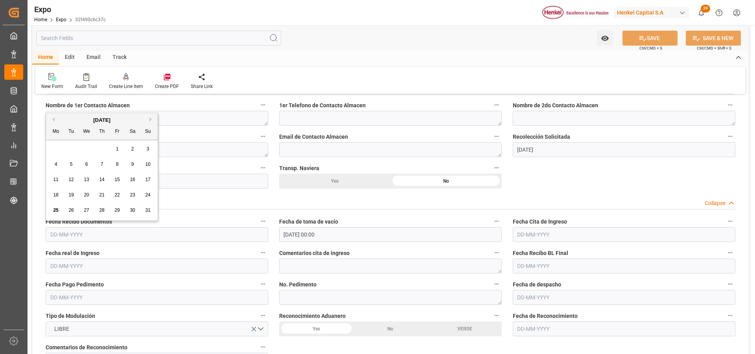
click at [60, 234] on input "text" at bounding box center [157, 234] width 223 height 15
click at [74, 196] on span "19" at bounding box center [70, 195] width 5 height 6
type input "19-08-2025"
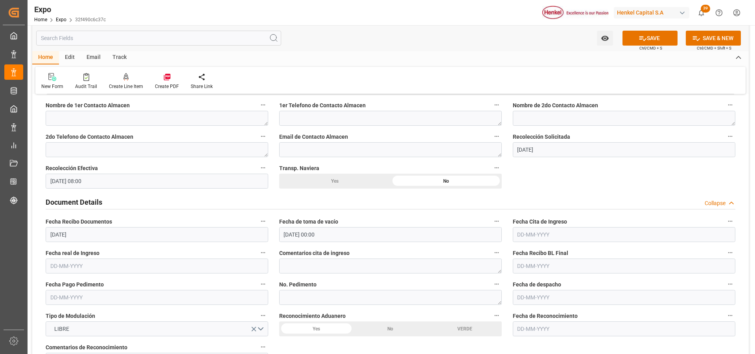
click at [532, 235] on input "text" at bounding box center [624, 234] width 223 height 15
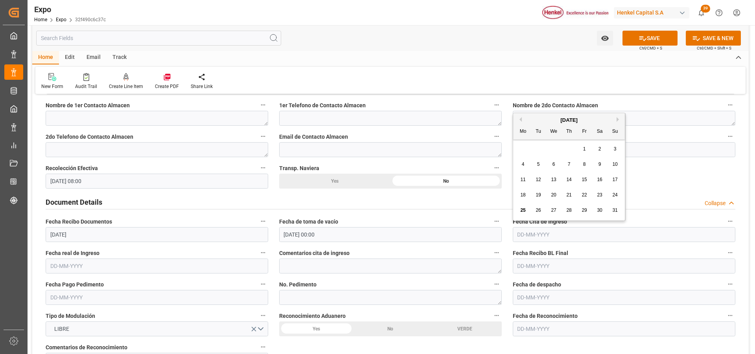
click at [553, 195] on span "20" at bounding box center [553, 195] width 5 height 6
type input "20-08-2025"
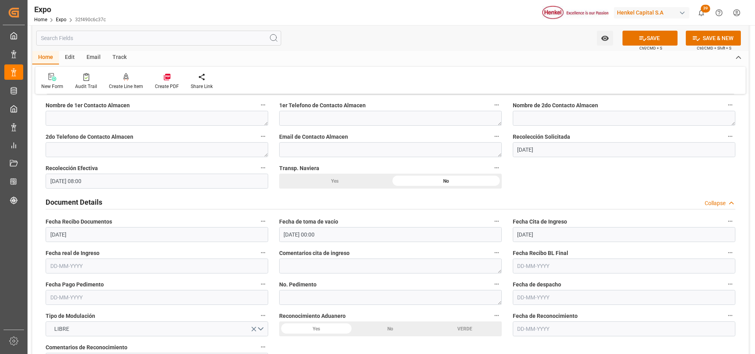
click at [73, 266] on input "text" at bounding box center [157, 266] width 223 height 15
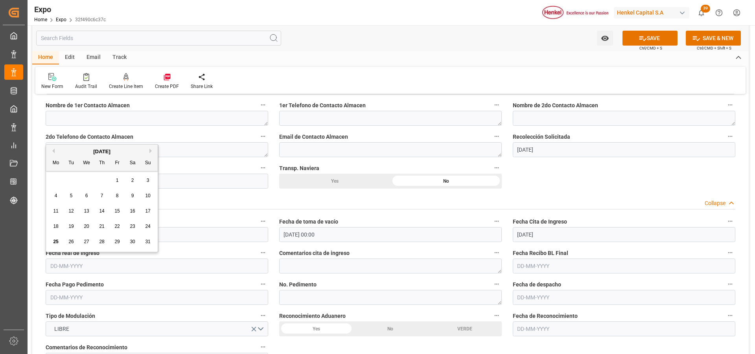
click at [89, 223] on div "20" at bounding box center [87, 226] width 10 height 9
type input "20-08-2025"
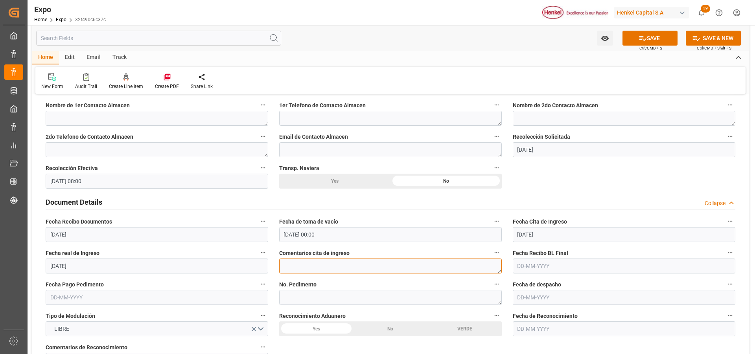
click at [323, 269] on textarea at bounding box center [390, 266] width 223 height 15
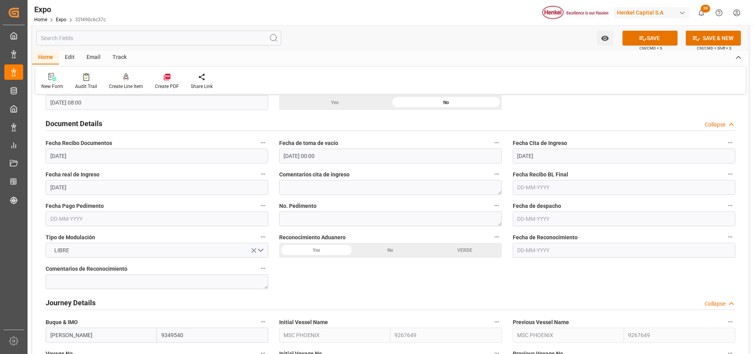
click at [390, 251] on div "No" at bounding box center [390, 250] width 74 height 15
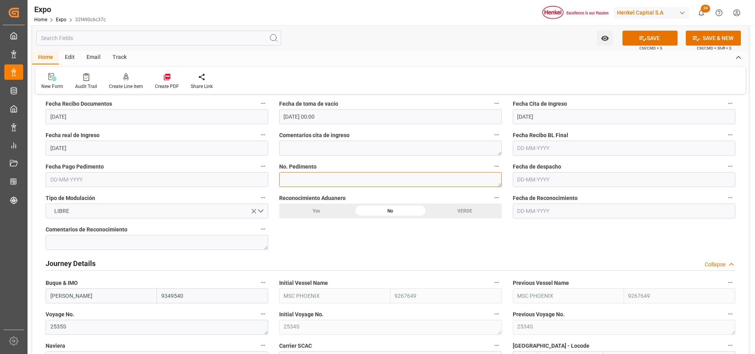
click at [315, 175] on textarea at bounding box center [390, 179] width 223 height 15
paste textarea "25 81 3108 5001823"
type textarea "25 81 3108 5001823"
click at [62, 180] on input "text" at bounding box center [157, 179] width 223 height 15
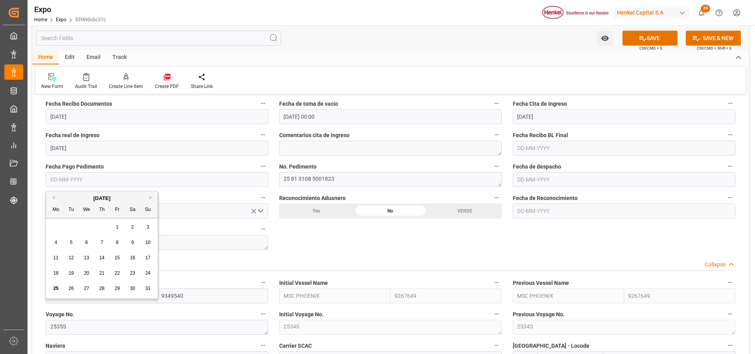
click at [119, 272] on span "22" at bounding box center [116, 274] width 5 height 6
type input "22-08-2025"
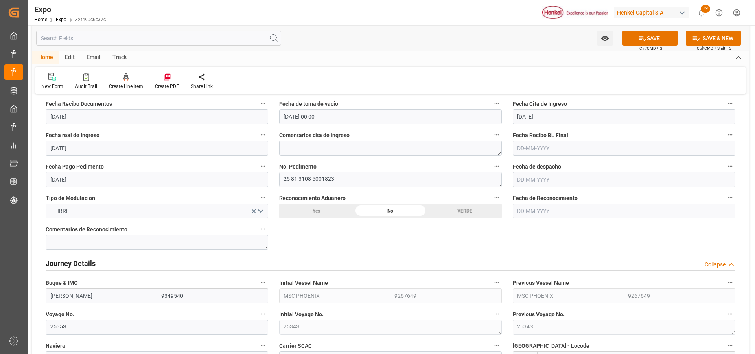
click at [530, 179] on input "text" at bounding box center [624, 179] width 223 height 15
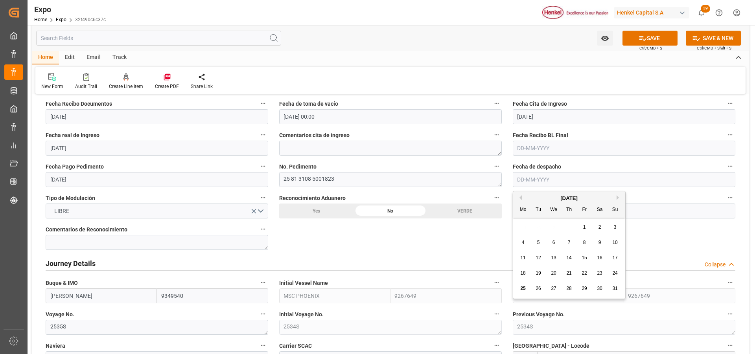
click at [582, 271] on span "22" at bounding box center [584, 274] width 5 height 6
type input "22-08-2025"
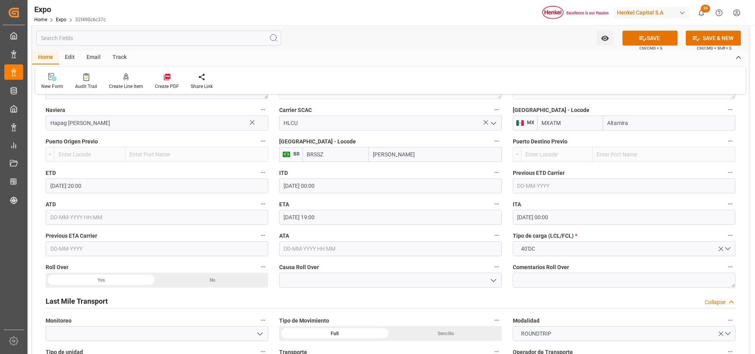
scroll to position [1101, 0]
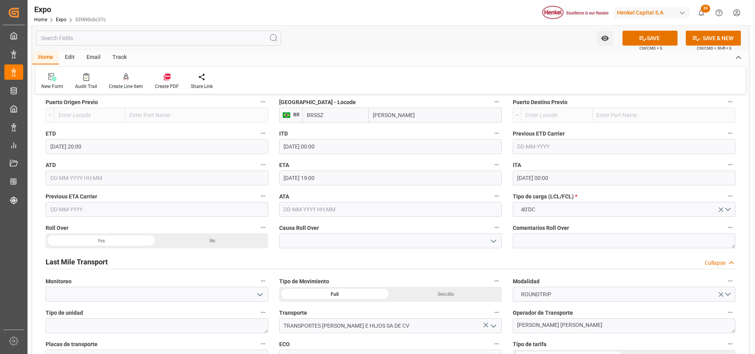
click at [129, 238] on div "Yes" at bounding box center [101, 241] width 111 height 15
click at [494, 243] on polyline "open menu" at bounding box center [493, 241] width 5 height 2
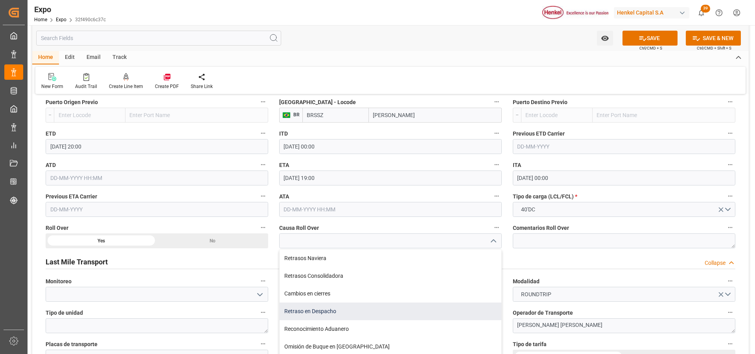
scroll to position [0, 0]
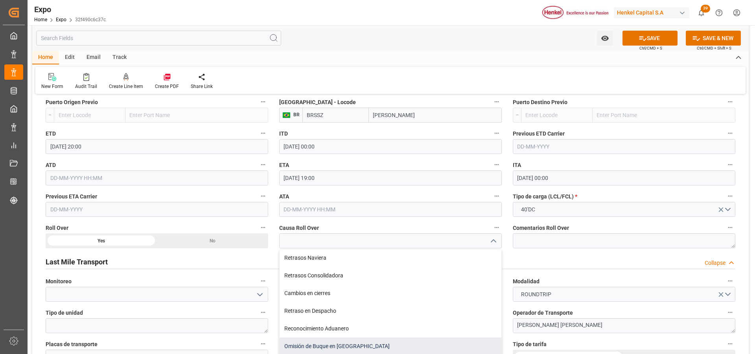
click at [344, 342] on div "Omisión de Buque en Puerto" at bounding box center [391, 347] width 222 height 18
type input "Omisión de Buque en Puerto"
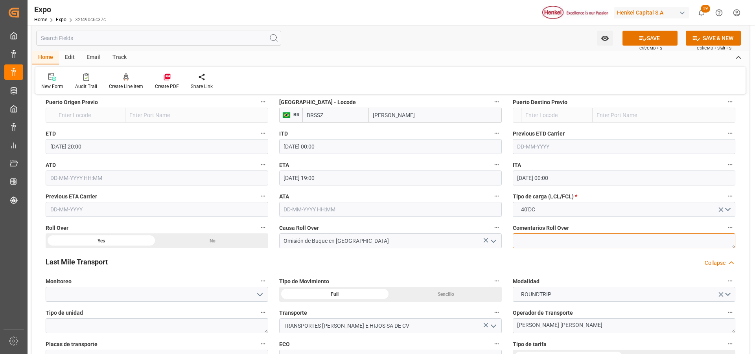
click at [547, 240] on textarea at bounding box center [624, 241] width 223 height 15
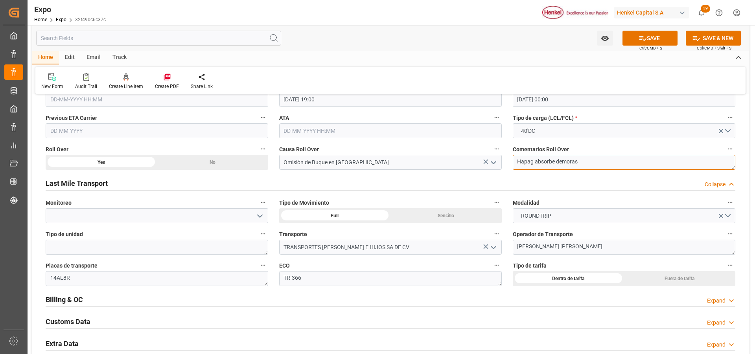
scroll to position [1219, 0]
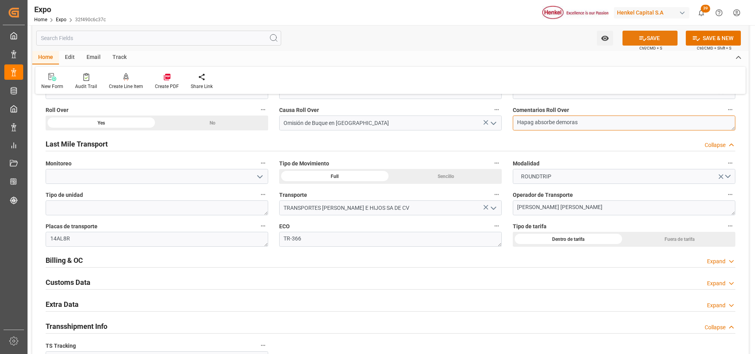
type textarea "Hapag absorbe demoras"
click at [656, 39] on button "SAVE" at bounding box center [649, 38] width 55 height 15
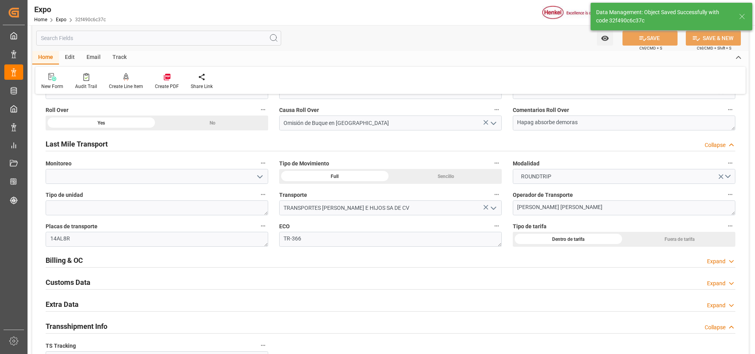
type textarea "25 81 3108 5001823"
click at [709, 306] on div "Expand" at bounding box center [716, 306] width 18 height 8
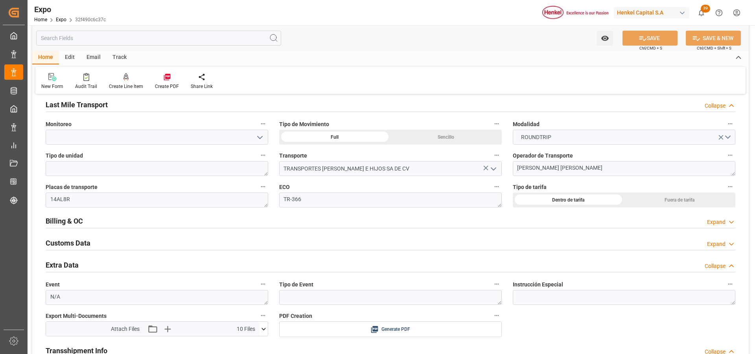
scroll to position [1337, 0]
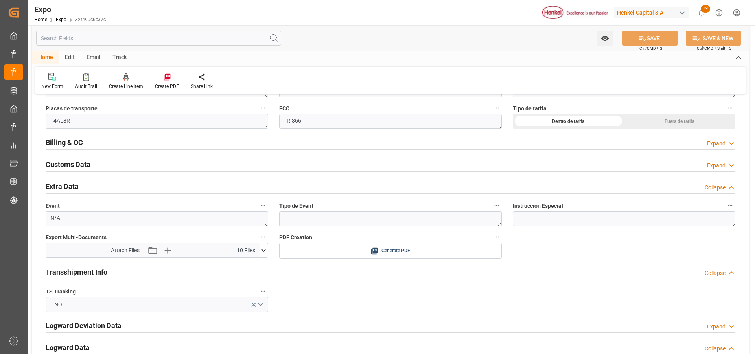
click at [261, 248] on icon at bounding box center [264, 251] width 8 height 8
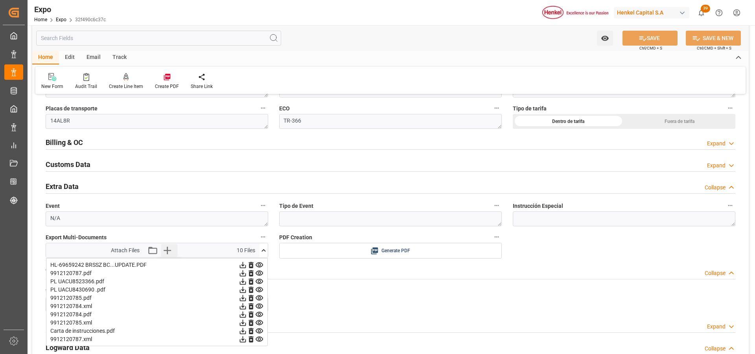
click at [166, 250] on icon "button" at bounding box center [167, 250] width 7 height 7
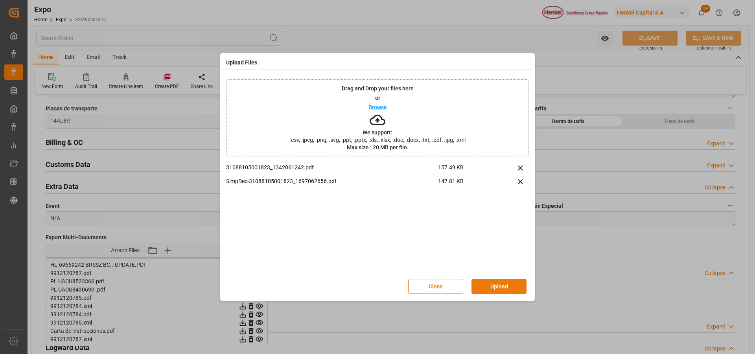
click at [496, 288] on button "Upload" at bounding box center [498, 286] width 55 height 15
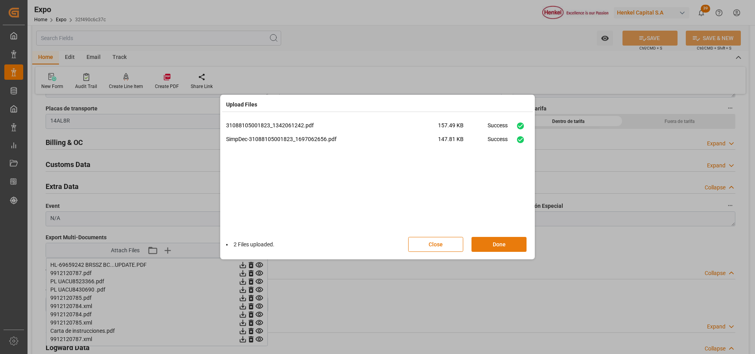
click at [498, 252] on button "Done" at bounding box center [498, 244] width 55 height 15
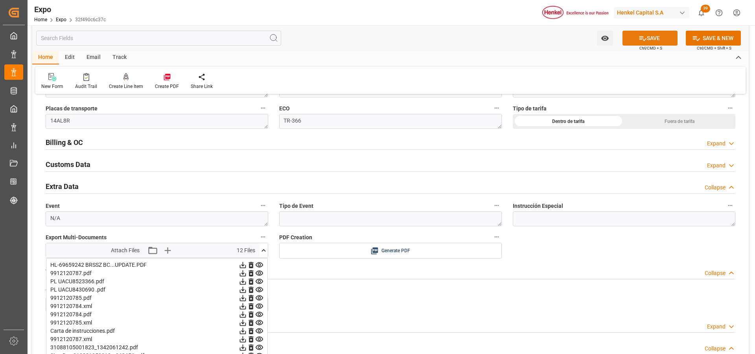
click at [630, 44] on button "SAVE" at bounding box center [649, 38] width 55 height 15
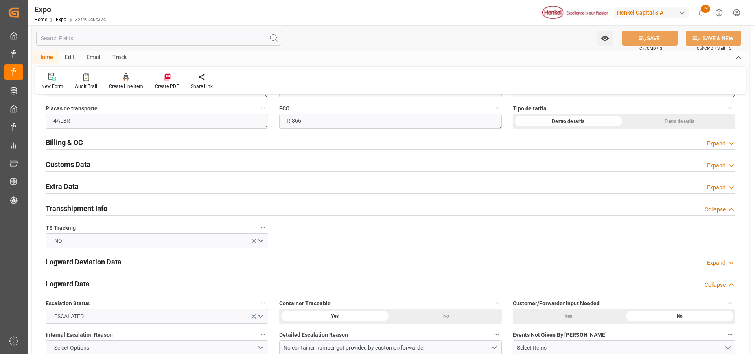
click at [724, 184] on div "Expand" at bounding box center [716, 188] width 18 height 8
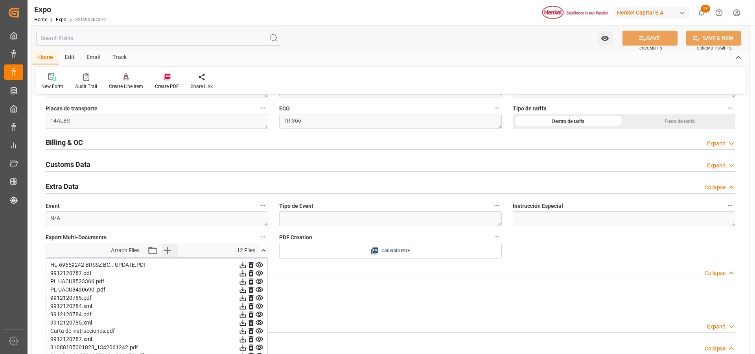
click at [169, 251] on icon "button" at bounding box center [167, 250] width 13 height 13
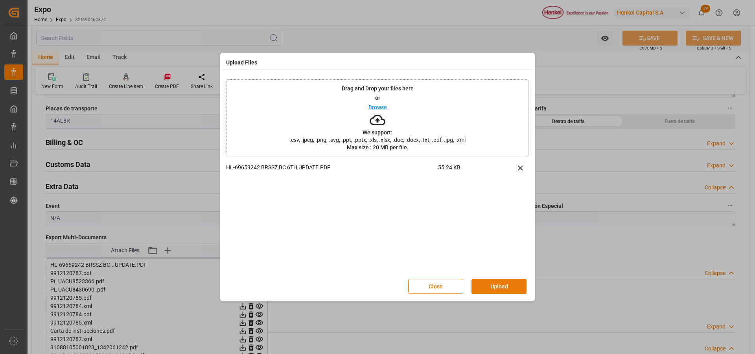
click at [507, 285] on button "Upload" at bounding box center [498, 286] width 55 height 15
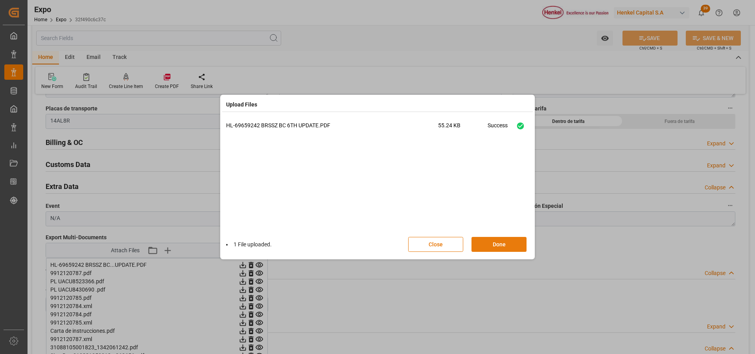
click at [505, 246] on button "Done" at bounding box center [498, 244] width 55 height 15
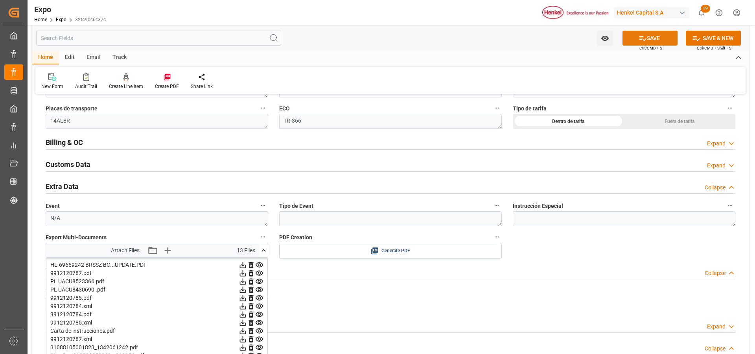
click at [639, 41] on icon at bounding box center [643, 38] width 8 height 8
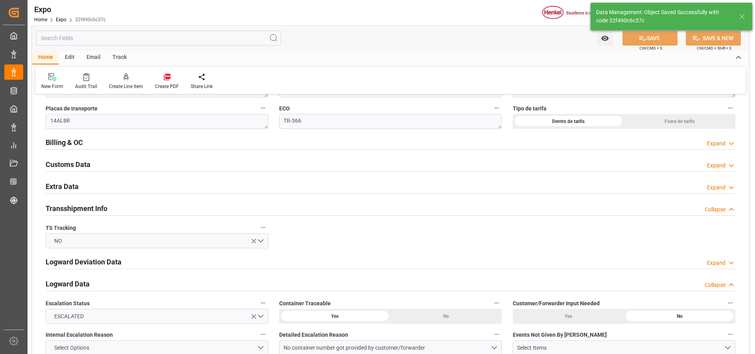
type input "25-08-2025 20:36"
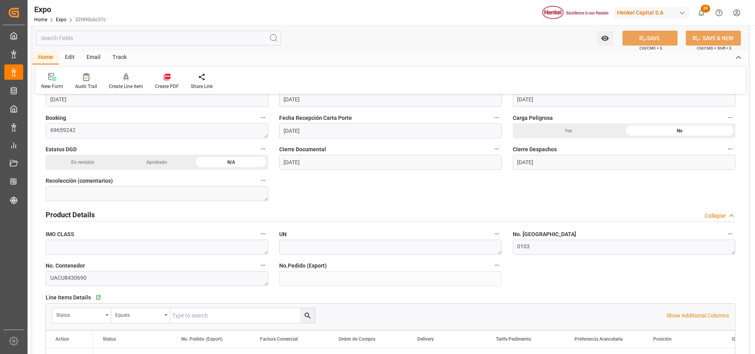
scroll to position [0, 0]
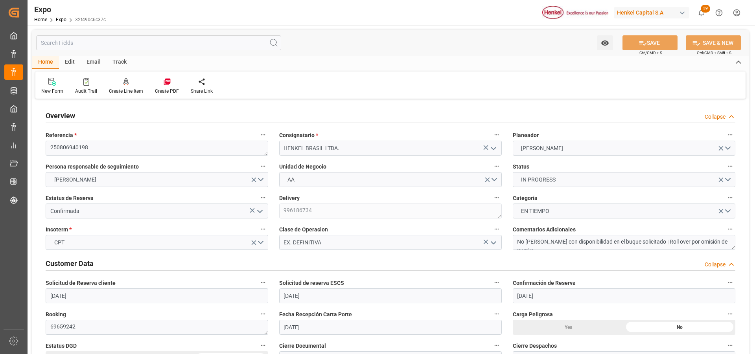
click at [73, 63] on div "Edit" at bounding box center [70, 62] width 22 height 13
click at [87, 81] on div at bounding box center [82, 81] width 20 height 8
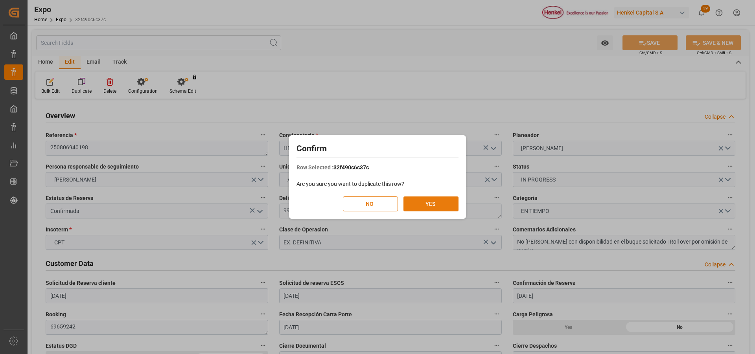
click at [416, 203] on button "YES" at bounding box center [430, 204] width 55 height 15
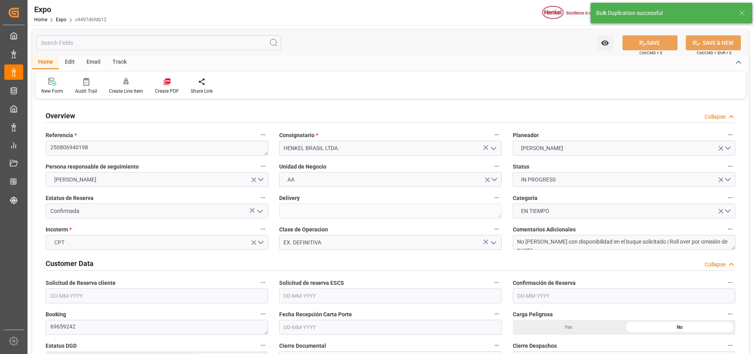
type input "29-07-2025"
type input "30-07-2025"
type input "29-07-2025"
type input "20-08-2025"
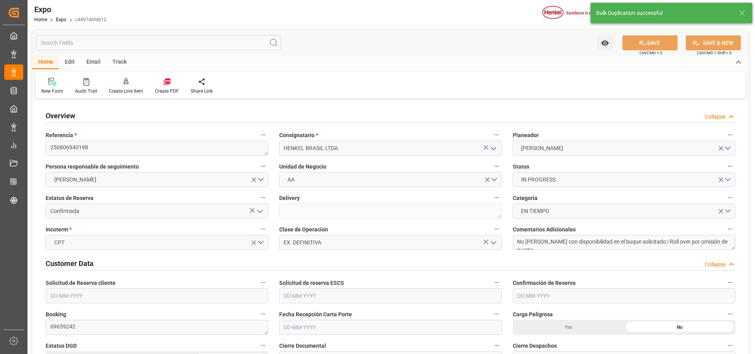
type input "26-08-2025"
type input "18-08-2025"
type input "18-08-2025 08:00"
type input "19-08-2025"
type input "16-08-2025 00:00"
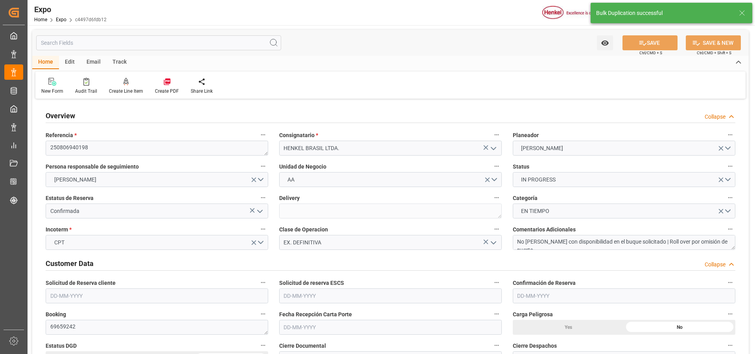
type input "20-08-2025"
type input "22-08-2025"
type input "02-09-2025 20:00"
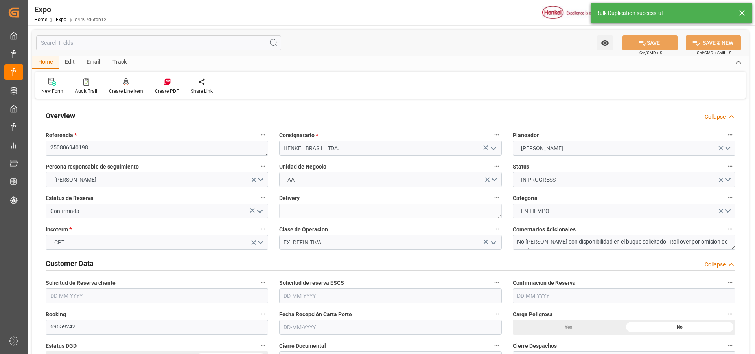
type input "29-08-2025 00:00"
type input "04-10-2025 19:00"
type input "27-09-2025 00:00"
type input "25-08-2025 20:37"
type input "02-09-2025 20:00"
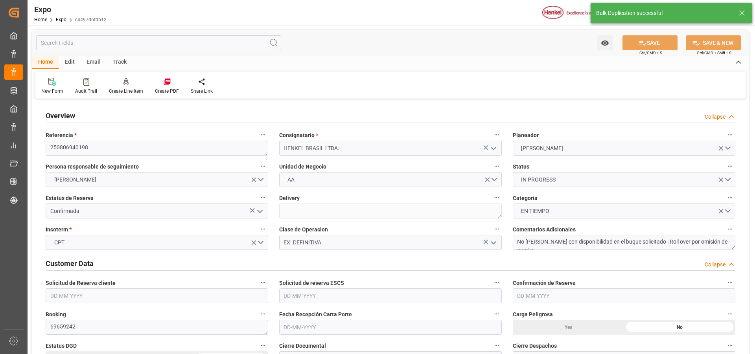
type input "04-10-2025 19:00"
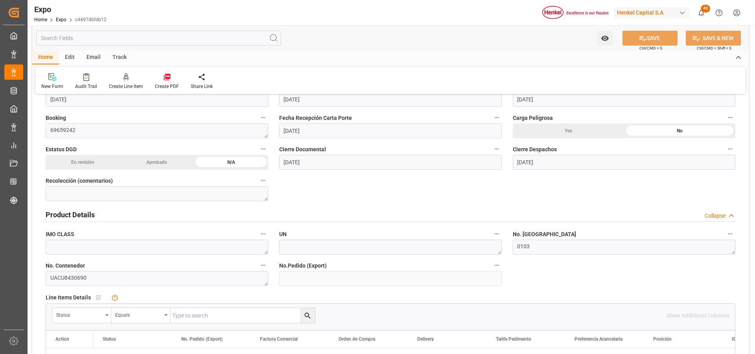
scroll to position [315, 0]
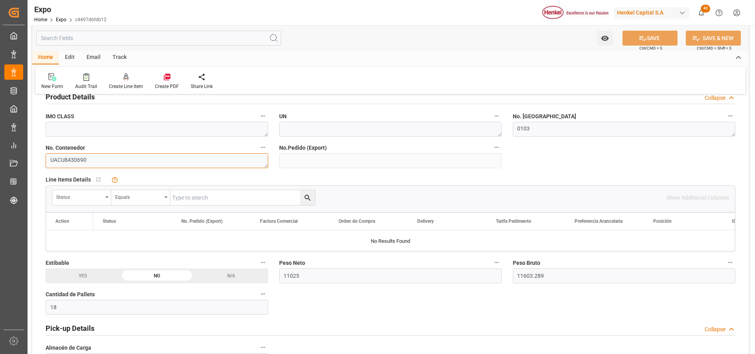
click at [147, 160] on textarea "UACU8430690" at bounding box center [157, 160] width 223 height 15
type textarea "U"
paste textarea "UACU8523366"
type textarea "UACU8523366"
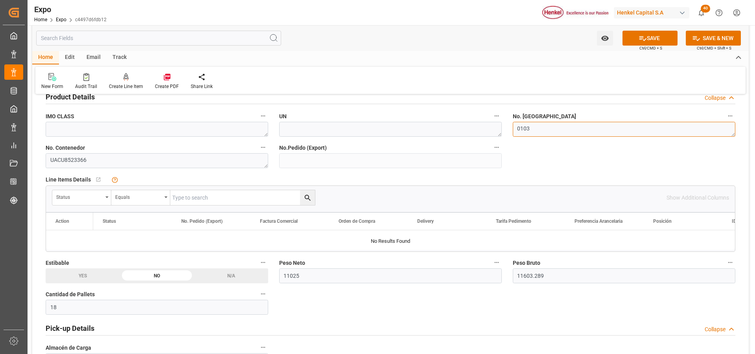
click at [531, 129] on textarea "0103" at bounding box center [624, 129] width 223 height 15
type textarea "0"
paste textarea "´0101"
click at [520, 131] on textarea "´0101" at bounding box center [624, 129] width 223 height 15
type textarea "0101"
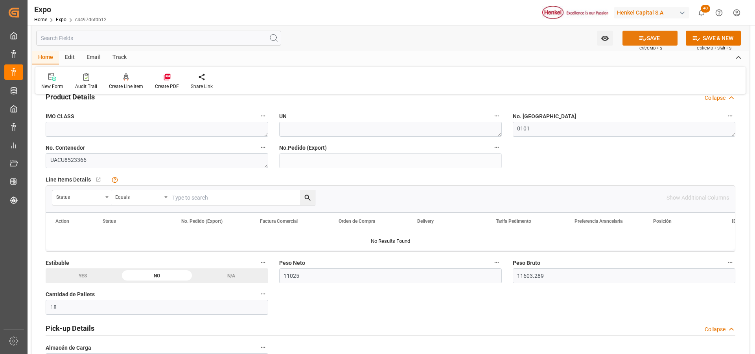
click at [631, 42] on button "SAVE" at bounding box center [649, 38] width 55 height 15
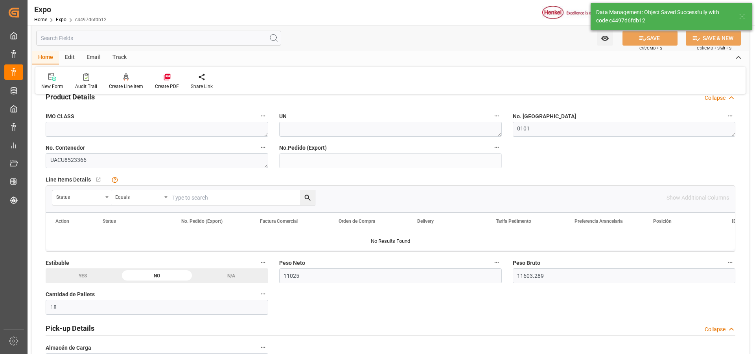
type input "[DATE] 20:39"
click at [301, 278] on input "11025" at bounding box center [390, 276] width 223 height 15
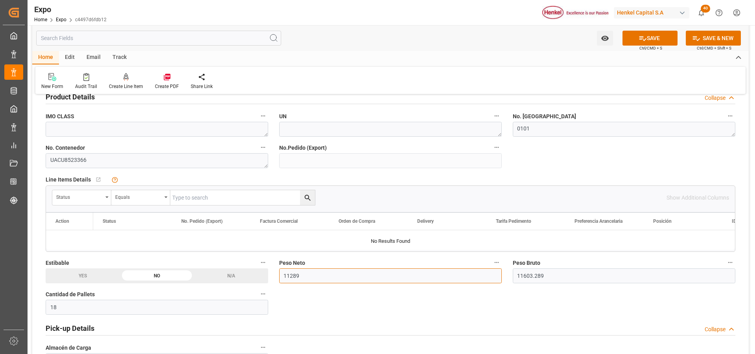
type input "11289"
click at [550, 277] on input "11603.289" at bounding box center [624, 276] width 223 height 15
type input "1"
type input "0"
type input "11866.825"
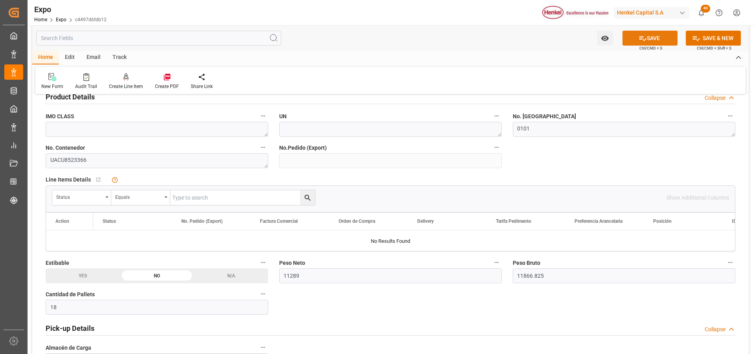
click at [650, 40] on button "SAVE" at bounding box center [649, 38] width 55 height 15
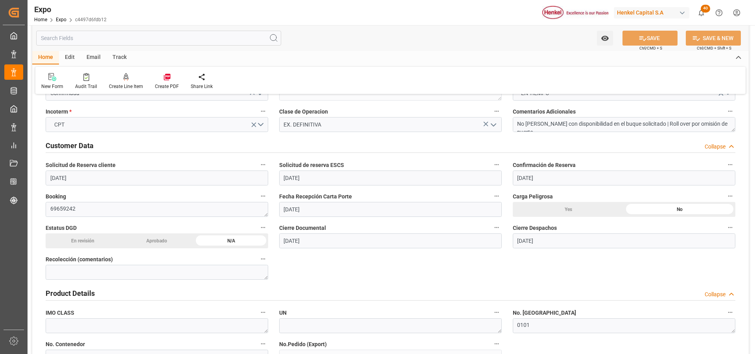
scroll to position [0, 0]
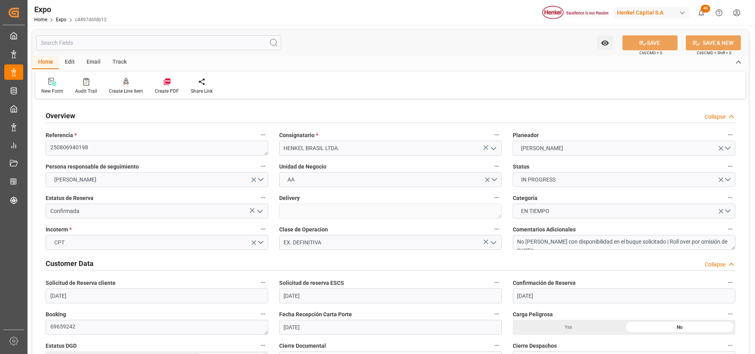
click at [127, 83] on icon at bounding box center [126, 82] width 6 height 8
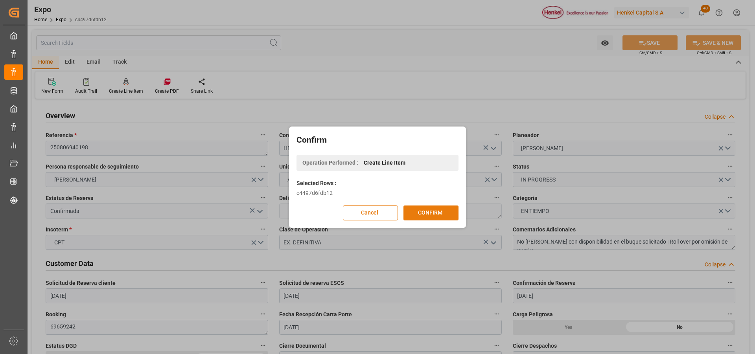
click at [422, 211] on button "CONFIRM" at bounding box center [430, 213] width 55 height 15
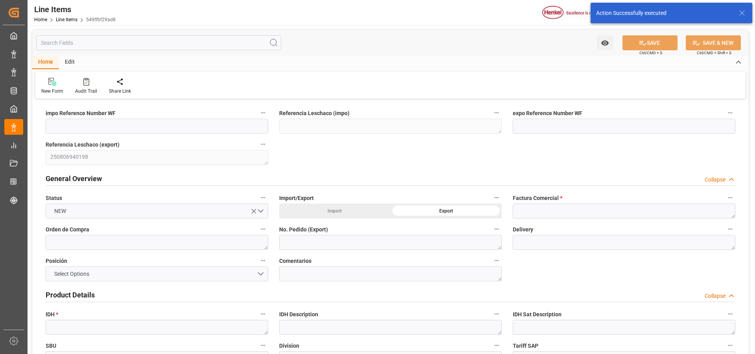
type input "[DATE] 20:39"
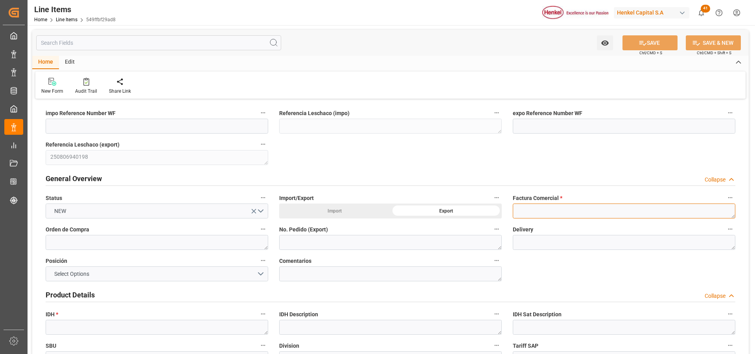
click at [520, 212] on textarea at bounding box center [624, 211] width 223 height 15
paste textarea "9912120787"
type textarea "9912120787"
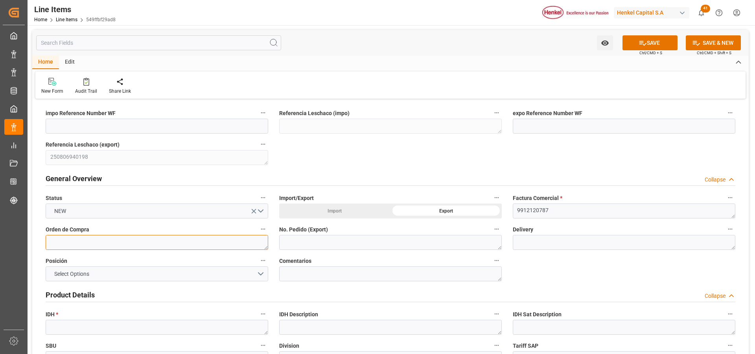
click at [162, 242] on textarea at bounding box center [157, 242] width 223 height 15
paste textarea "4578291189"
type textarea "4578291189"
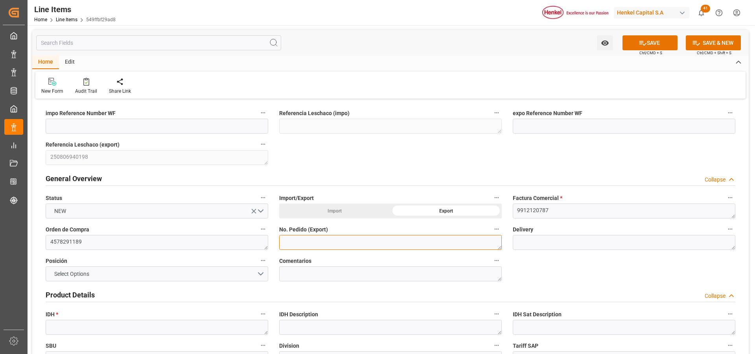
click at [314, 242] on textarea at bounding box center [390, 242] width 223 height 15
paste textarea "4578291189"
type textarea "4578291189"
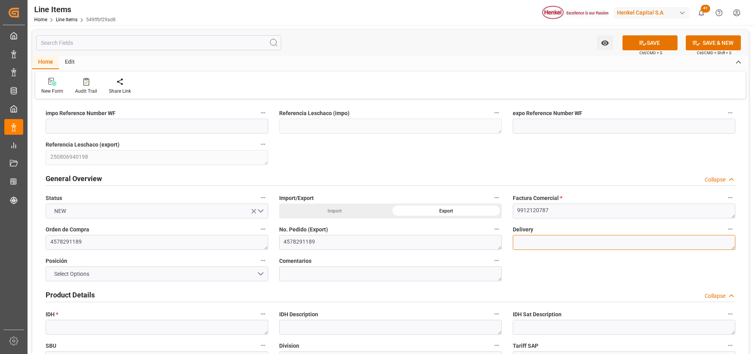
click at [546, 242] on textarea at bounding box center [624, 242] width 223 height 15
paste textarea "996186733"
type textarea "996186733"
click at [260, 274] on button "Select Options" at bounding box center [157, 274] width 223 height 15
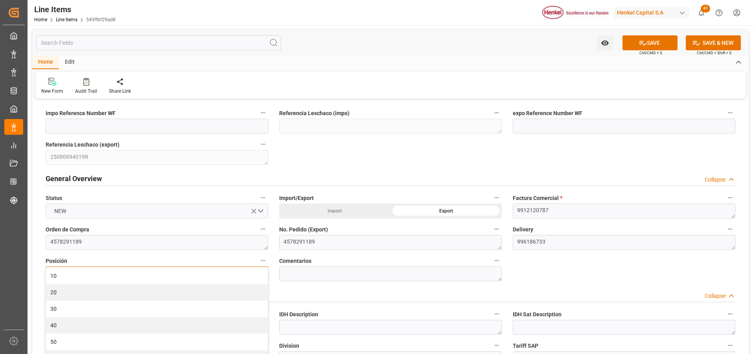
click at [260, 274] on div "10" at bounding box center [157, 276] width 222 height 17
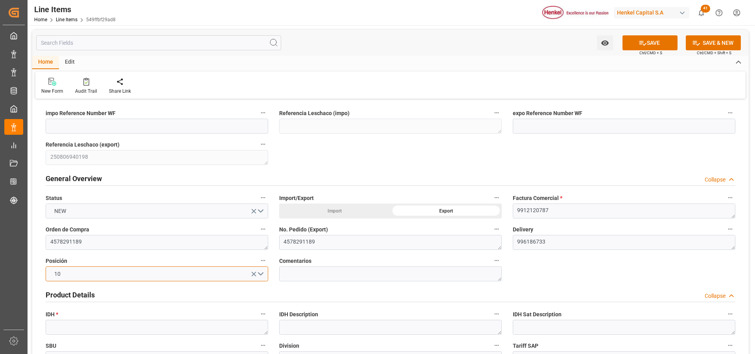
scroll to position [79, 0]
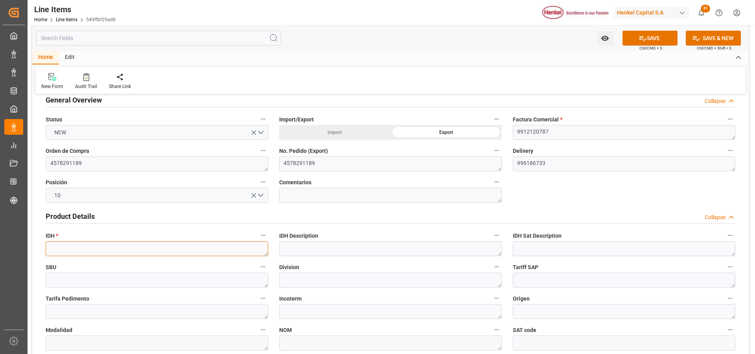
click at [112, 248] on textarea at bounding box center [157, 248] width 223 height 15
paste textarea "2731601"
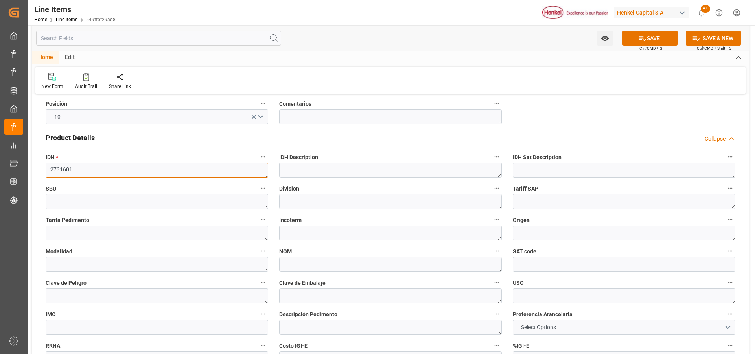
scroll to position [236, 0]
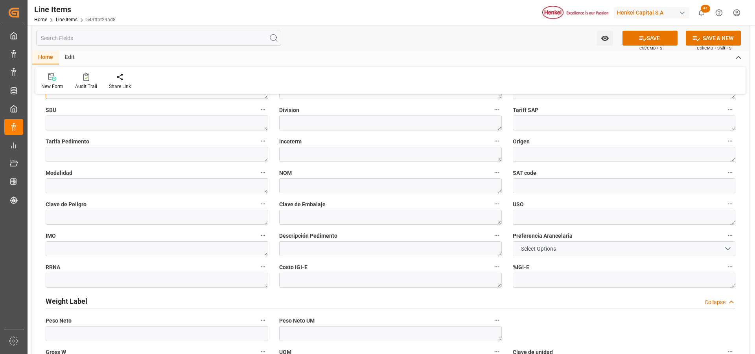
type textarea "2731601"
click at [535, 249] on span "Select Options" at bounding box center [538, 249] width 43 height 8
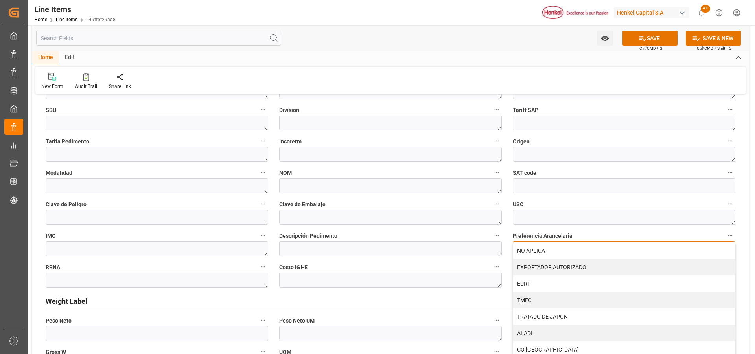
click at [535, 249] on div "NO APLICA" at bounding box center [624, 251] width 222 height 17
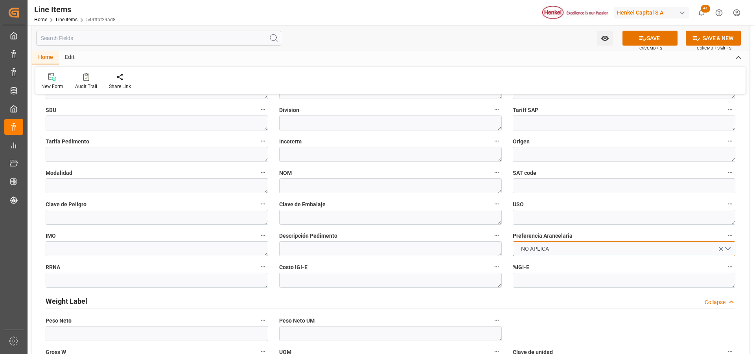
scroll to position [433, 0]
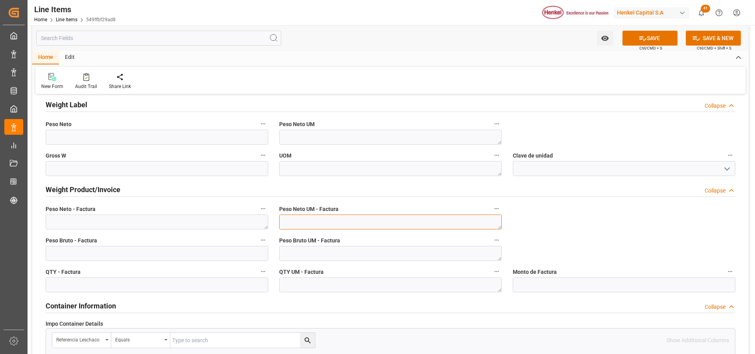
click at [390, 223] on textarea at bounding box center [390, 222] width 223 height 15
type textarea "KG"
click at [377, 255] on textarea at bounding box center [390, 253] width 223 height 15
type textarea "KG"
click at [374, 280] on textarea at bounding box center [390, 285] width 223 height 15
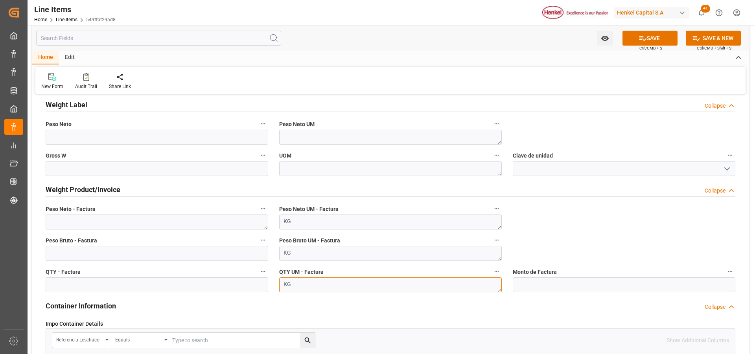
type textarea "KG"
click at [143, 223] on textarea at bounding box center [157, 222] width 223 height 15
paste textarea "2.364,000"
type textarea "2.364,000"
click at [137, 252] on input "text" at bounding box center [157, 253] width 223 height 15
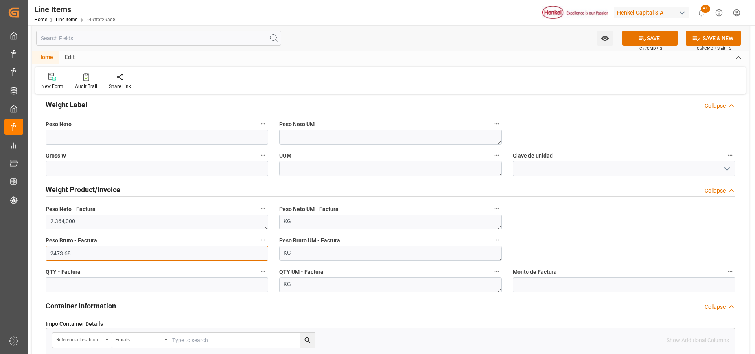
type input "2473.68"
click at [139, 288] on input "text" at bounding box center [157, 285] width 223 height 15
type input "2364"
click at [657, 40] on button "SAVE" at bounding box center [649, 38] width 55 height 15
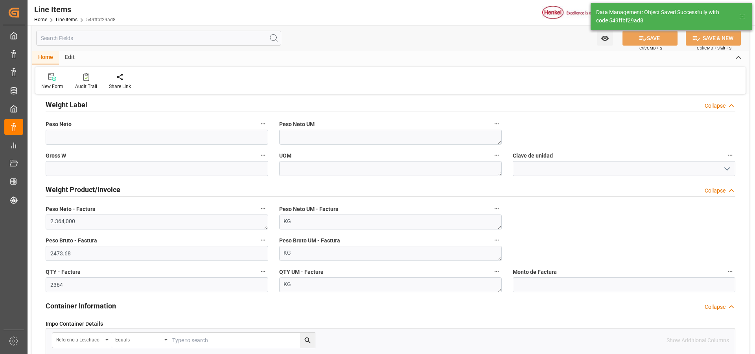
type textarea "TECHNOMELT PS 2125 DR-F197KG"
type textarea "APP"
type textarea "3506919902"
type textarea "050"
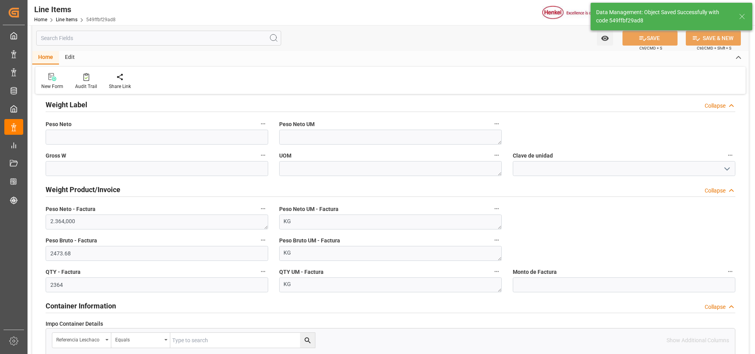
type input "31201600"
type textarea "N/A"
type textarea "1G"
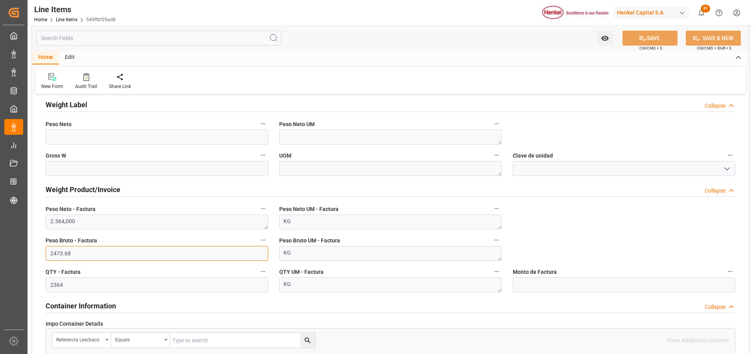
click at [67, 254] on input "2473.68" at bounding box center [157, 253] width 223 height 15
type input "2473.608"
click at [655, 43] on button "SAVE" at bounding box center [649, 38] width 55 height 15
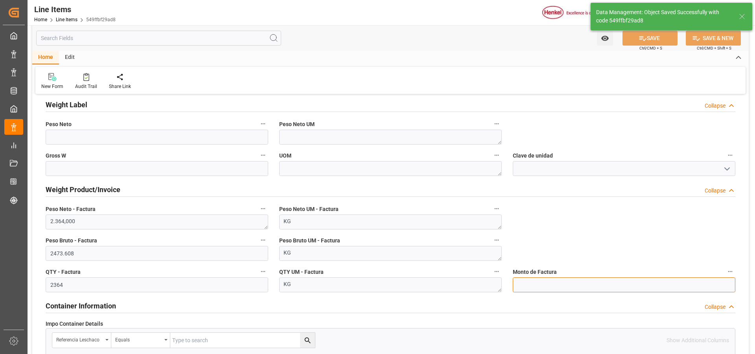
click at [567, 284] on input "text" at bounding box center [624, 285] width 223 height 15
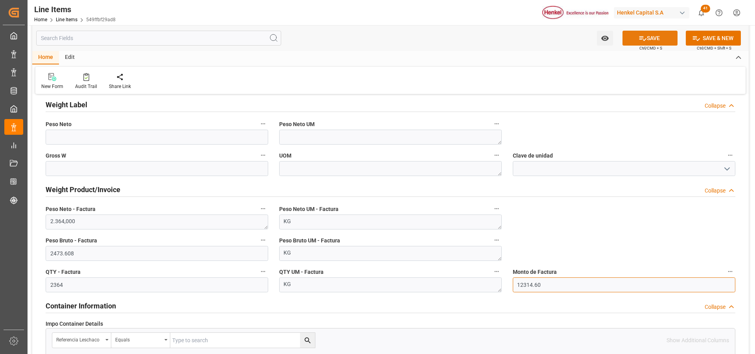
type input "12314.60"
click at [645, 36] on icon at bounding box center [643, 38] width 8 height 8
click at [186, 285] on input "2364" at bounding box center [157, 285] width 223 height 15
type input "2364.000"
click at [637, 43] on button "SAVE" at bounding box center [649, 38] width 55 height 15
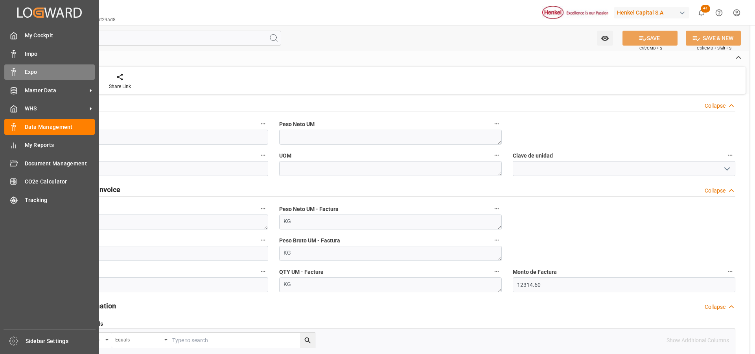
click at [15, 70] on icon at bounding box center [14, 72] width 8 height 8
